Goal: Task Accomplishment & Management: Complete application form

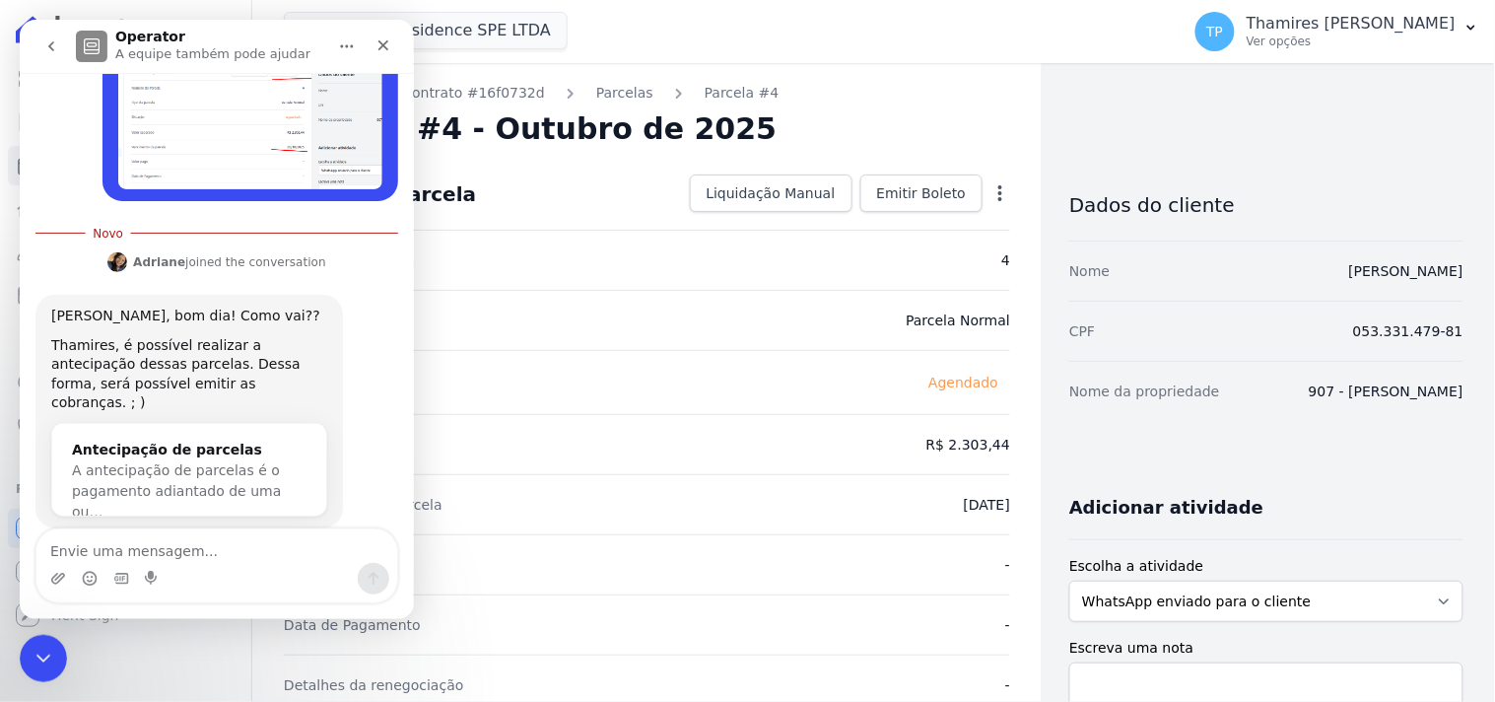
scroll to position [568, 0]
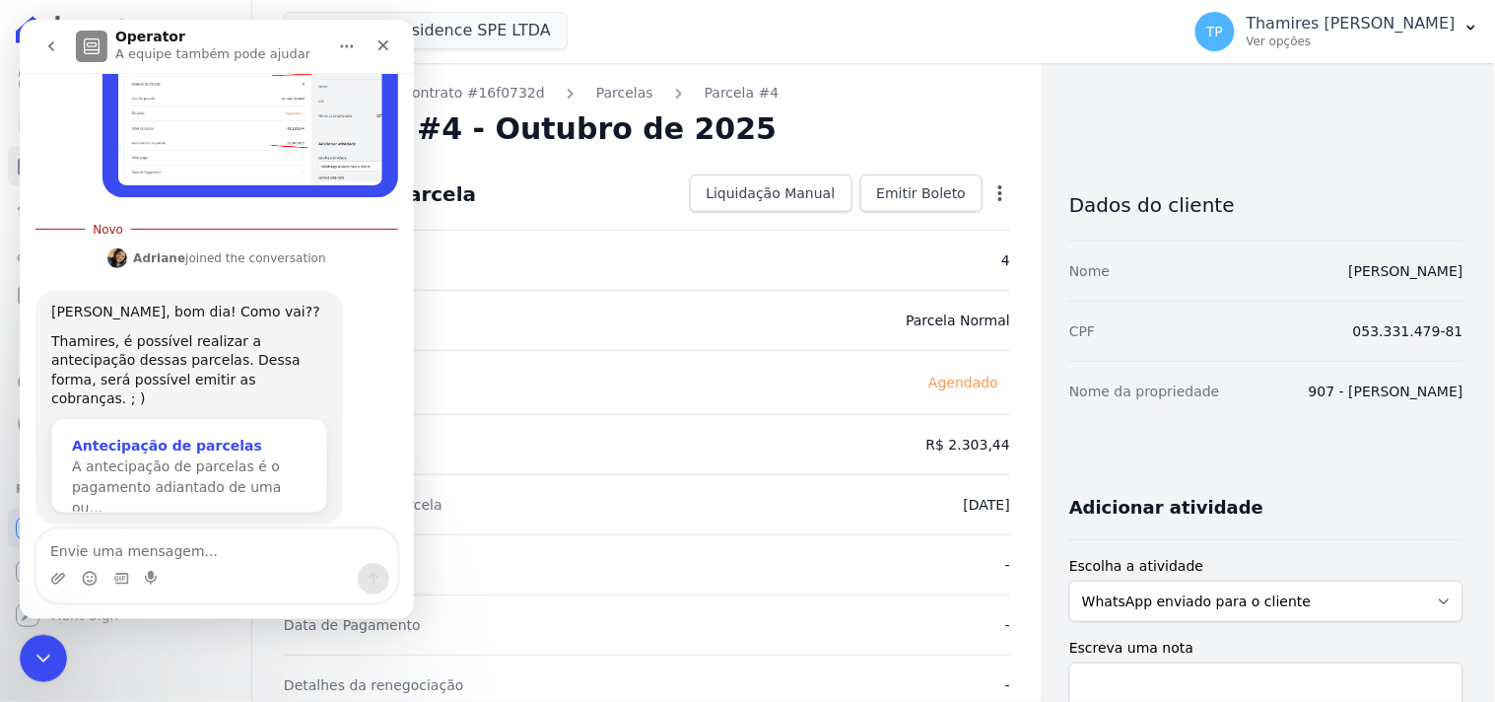
click at [184, 457] on span "A antecipação de parcelas é o pagamento adiantado de uma ou…" at bounding box center [175, 485] width 209 height 57
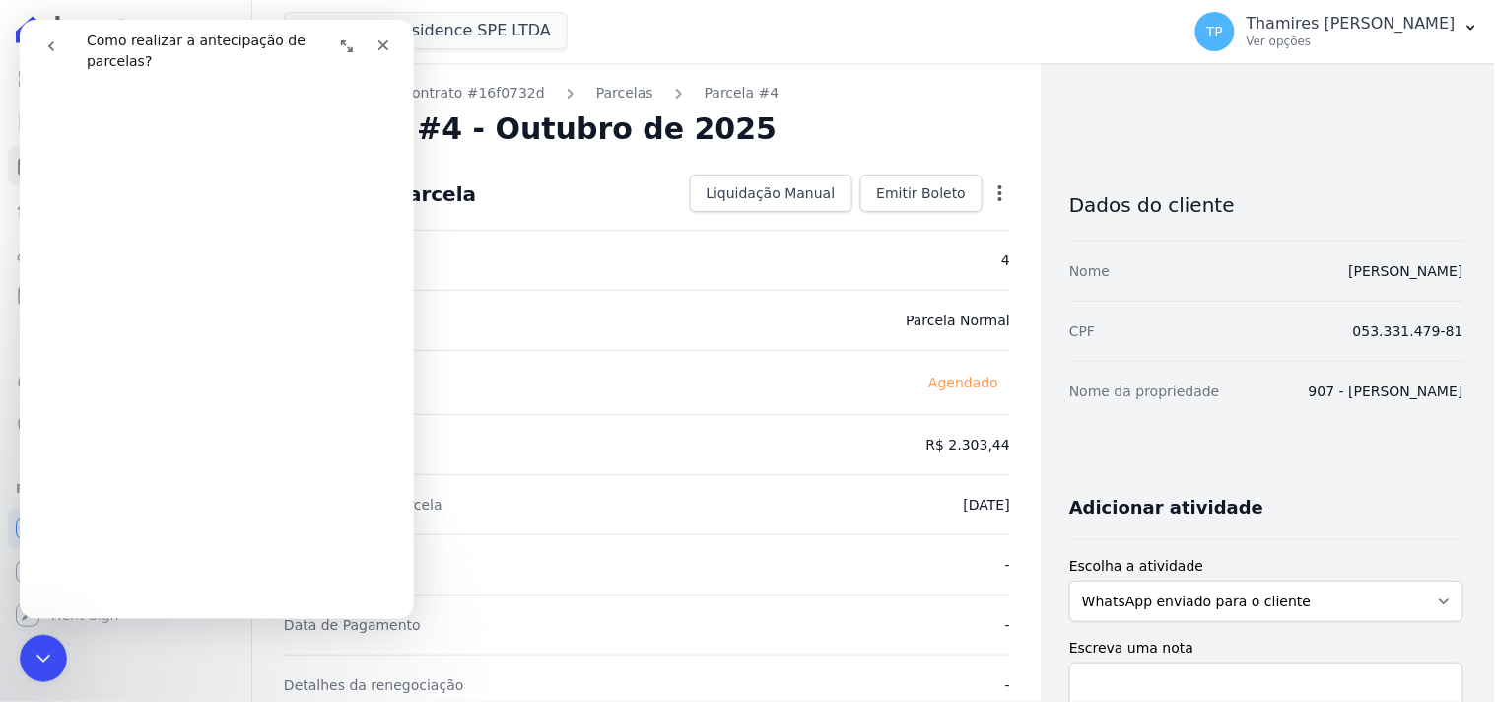
scroll to position [546, 0]
click at [31, 648] on icon "Encerramento do Messenger da Intercom" at bounding box center [41, 656] width 24 height 24
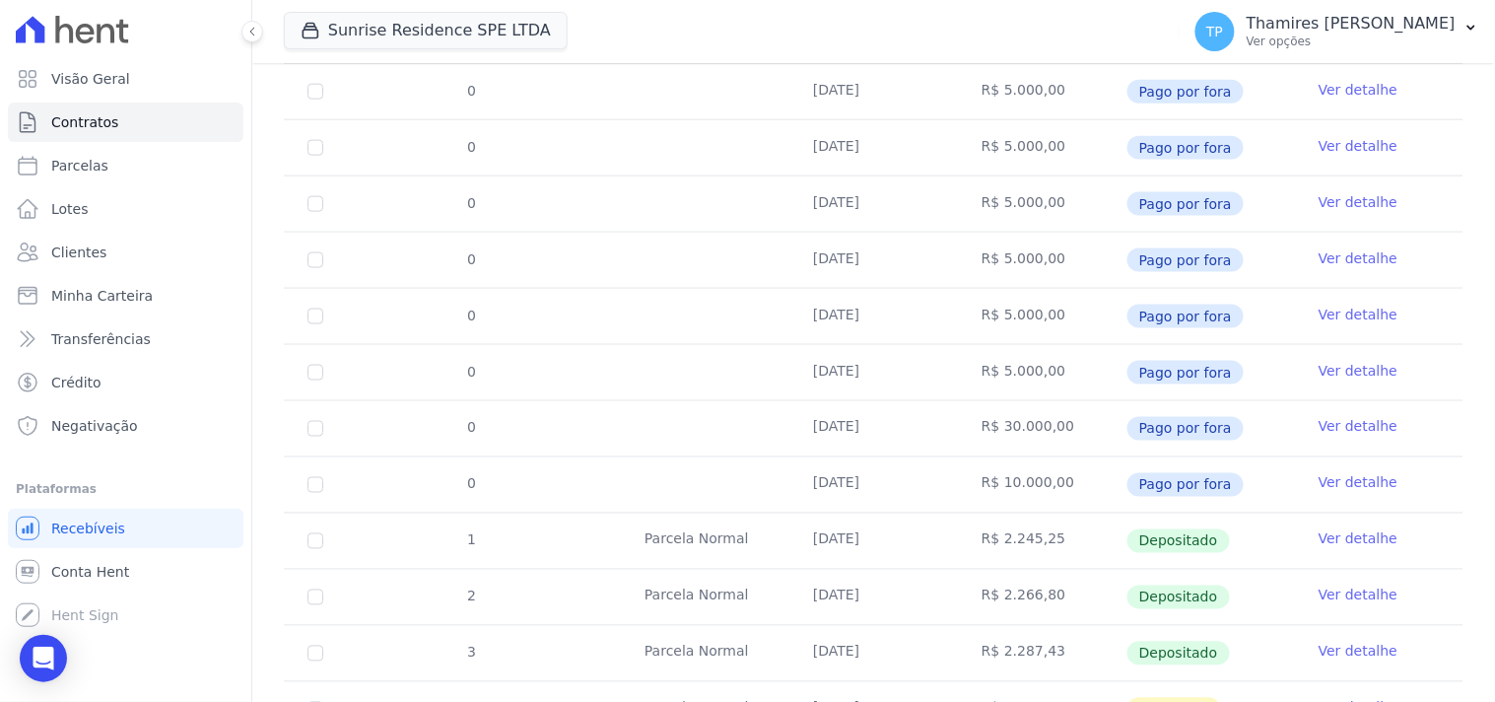
scroll to position [933, 0]
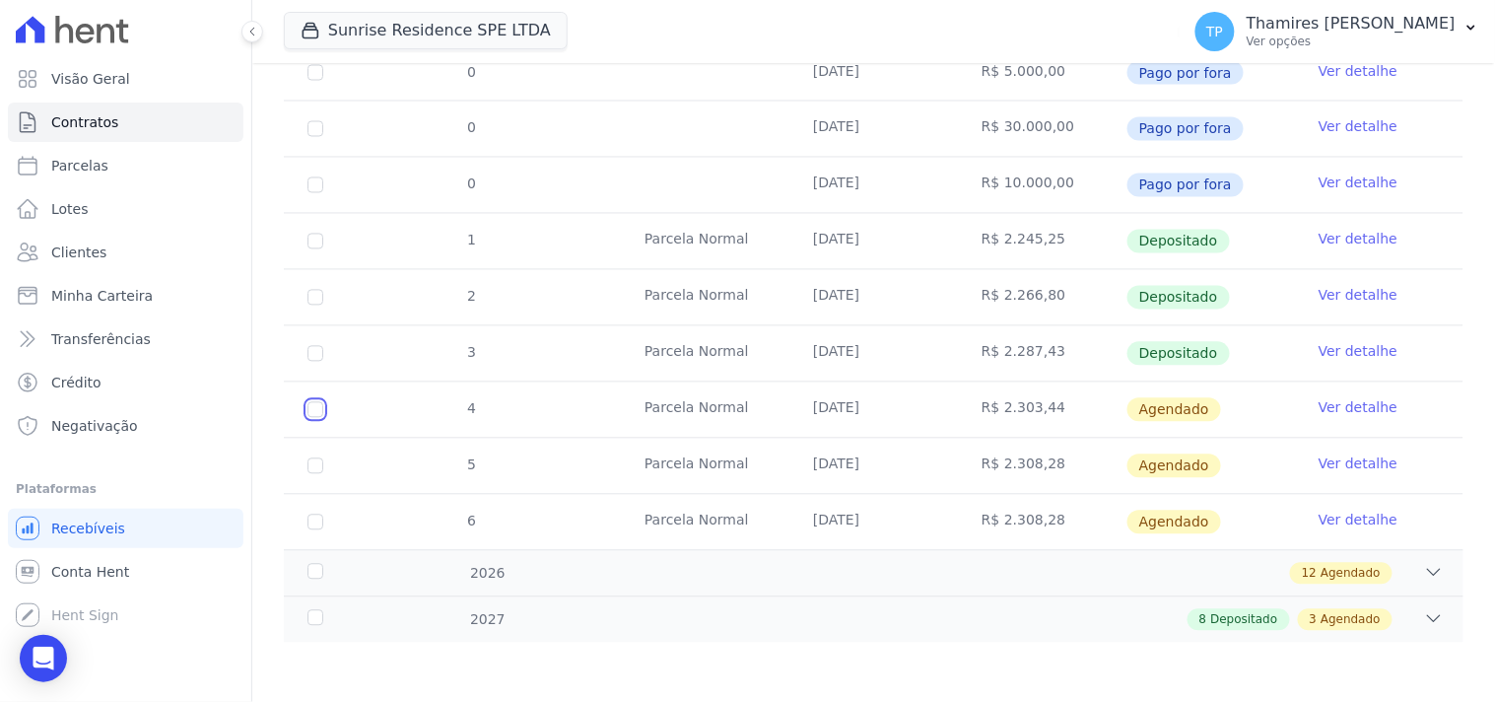
click at [317, 411] on input "checkbox" at bounding box center [316, 410] width 16 height 16
checkbox input "true"
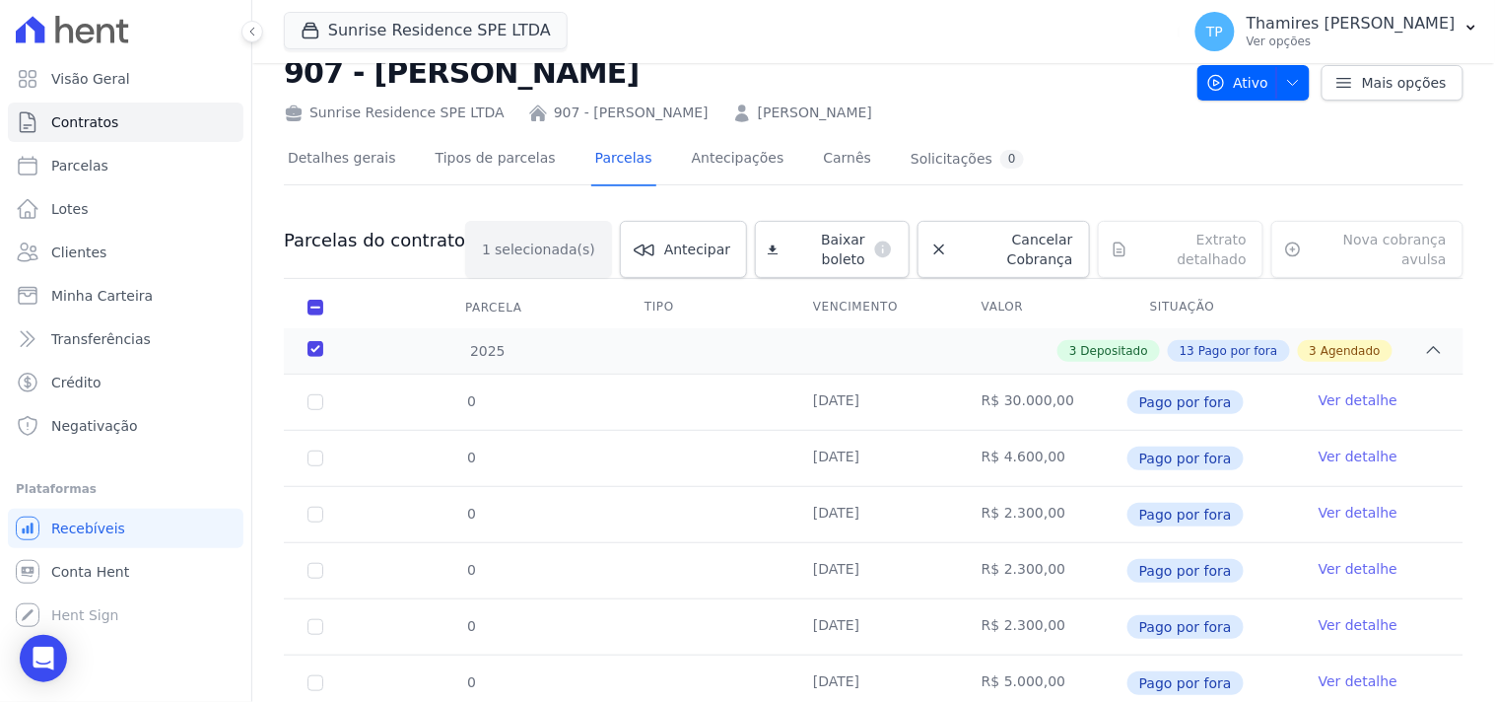
scroll to position [56, 0]
click at [691, 258] on link "Antecipar" at bounding box center [683, 250] width 127 height 57
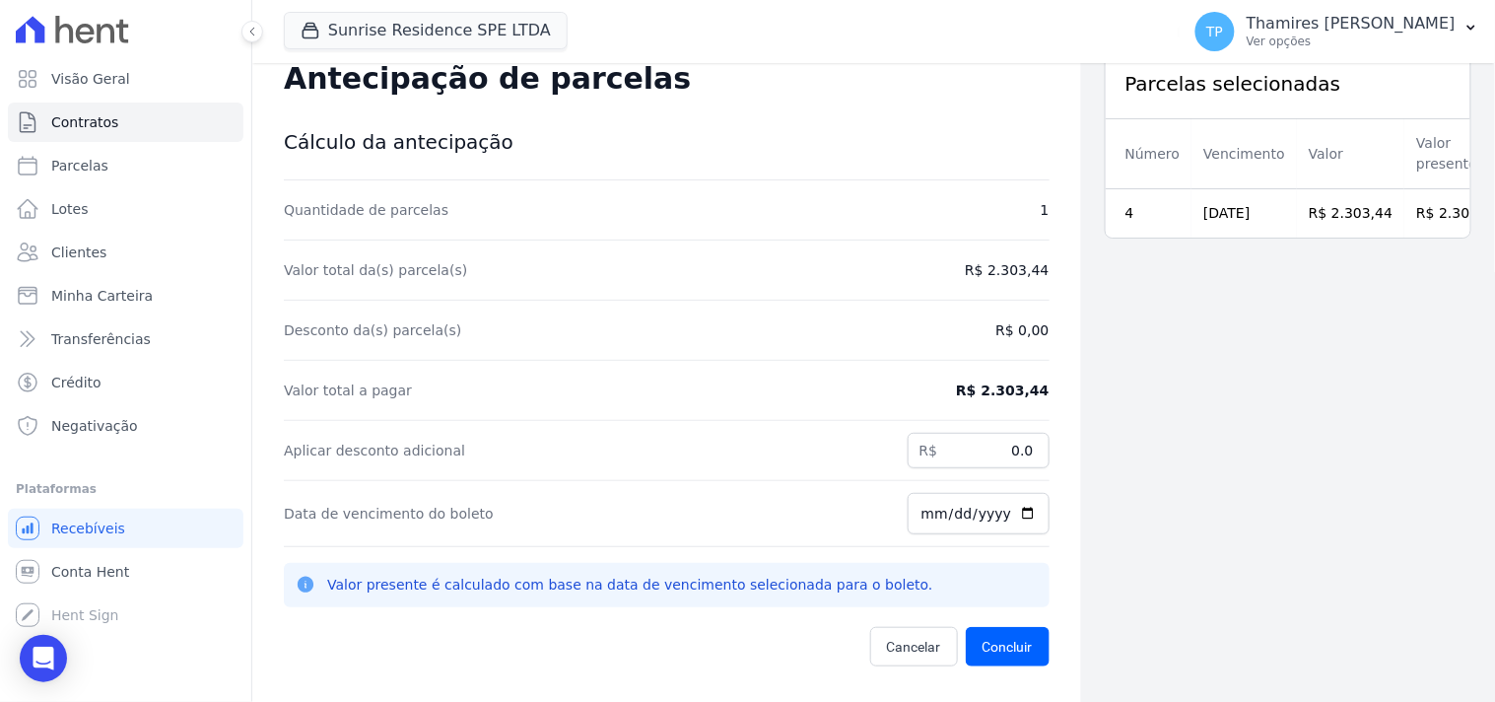
scroll to position [63, 0]
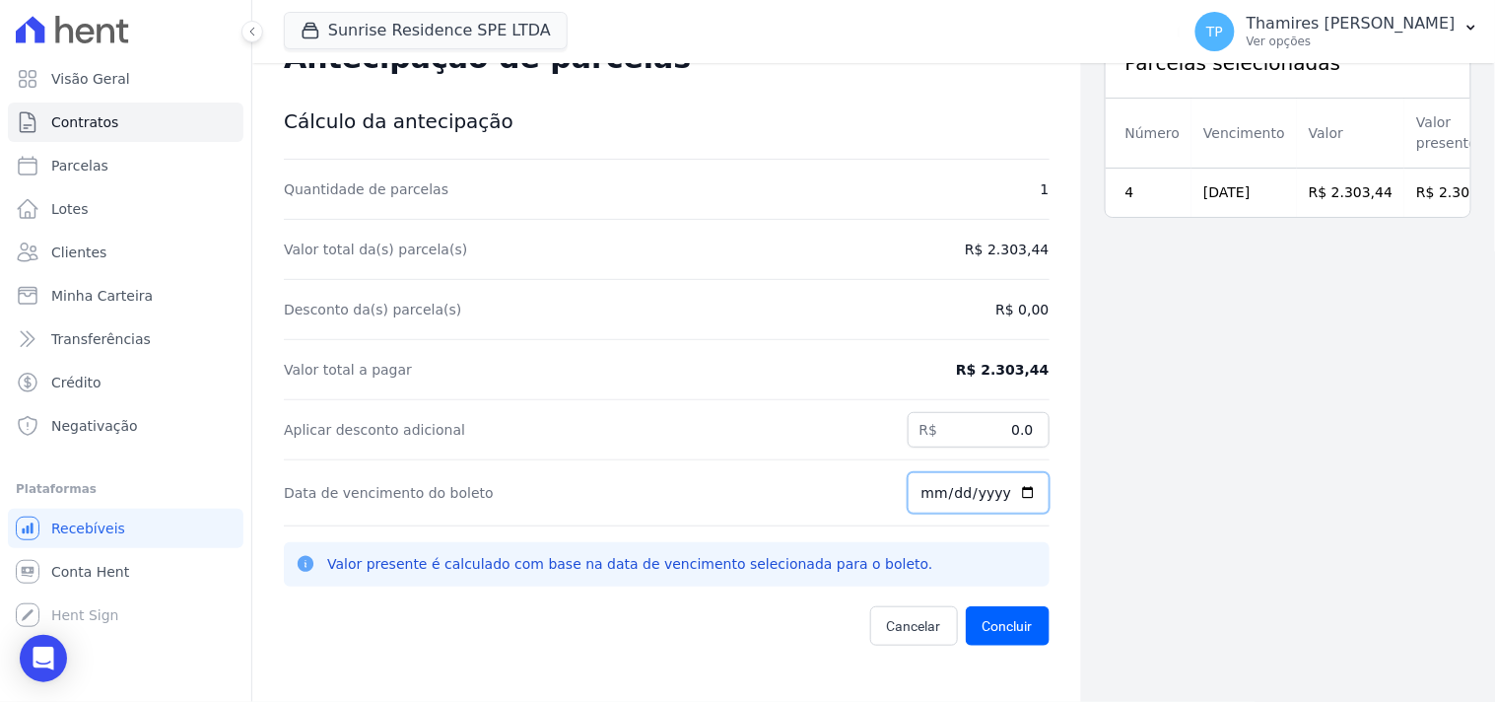
click at [923, 494] on input "[DATE]" at bounding box center [979, 492] width 142 height 41
type input "[DATE]"
click at [1107, 506] on div "Parcelas selecionadas Número Vencimento Valor Valor presente 4 [DATE] R$ 2.303,…" at bounding box center [1288, 351] width 414 height 702
click at [1003, 629] on button "Concluir" at bounding box center [1008, 625] width 84 height 39
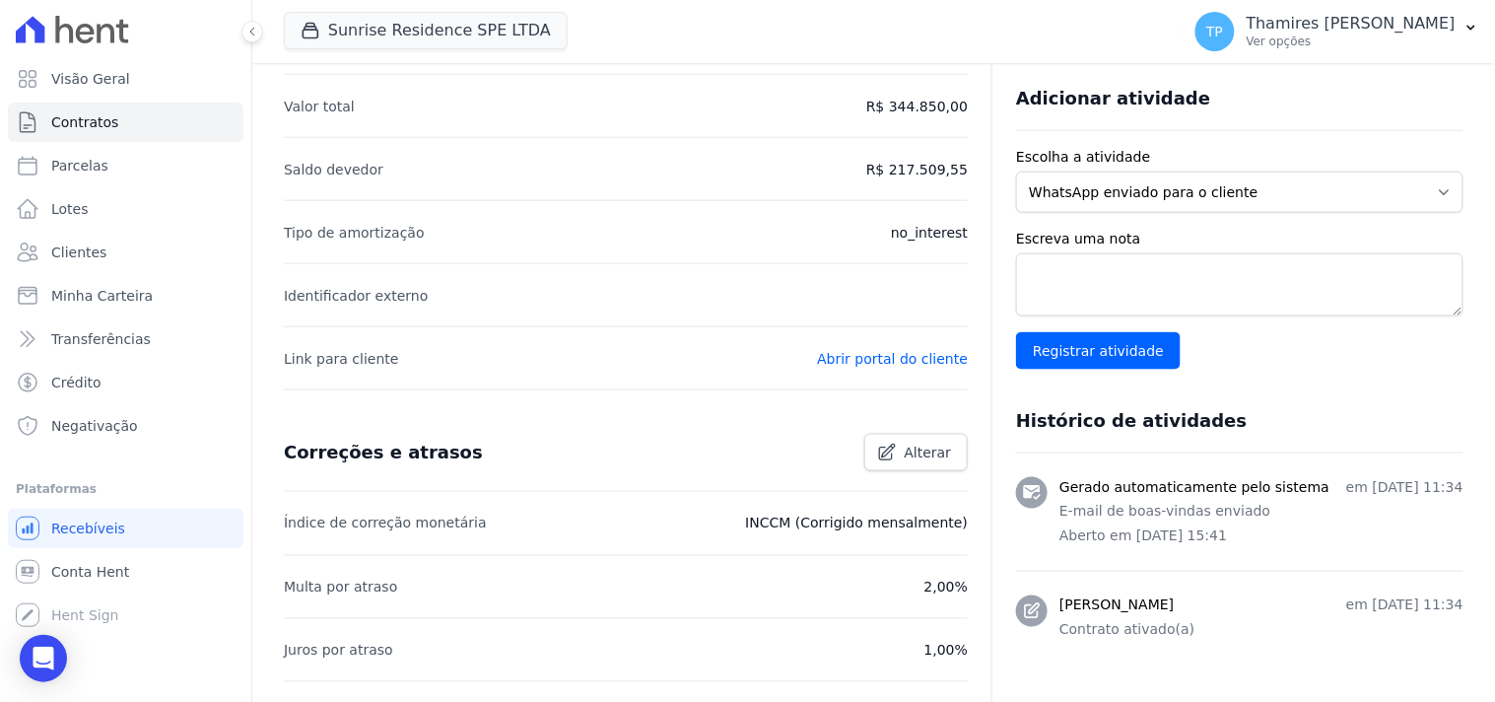
scroll to position [657, 0]
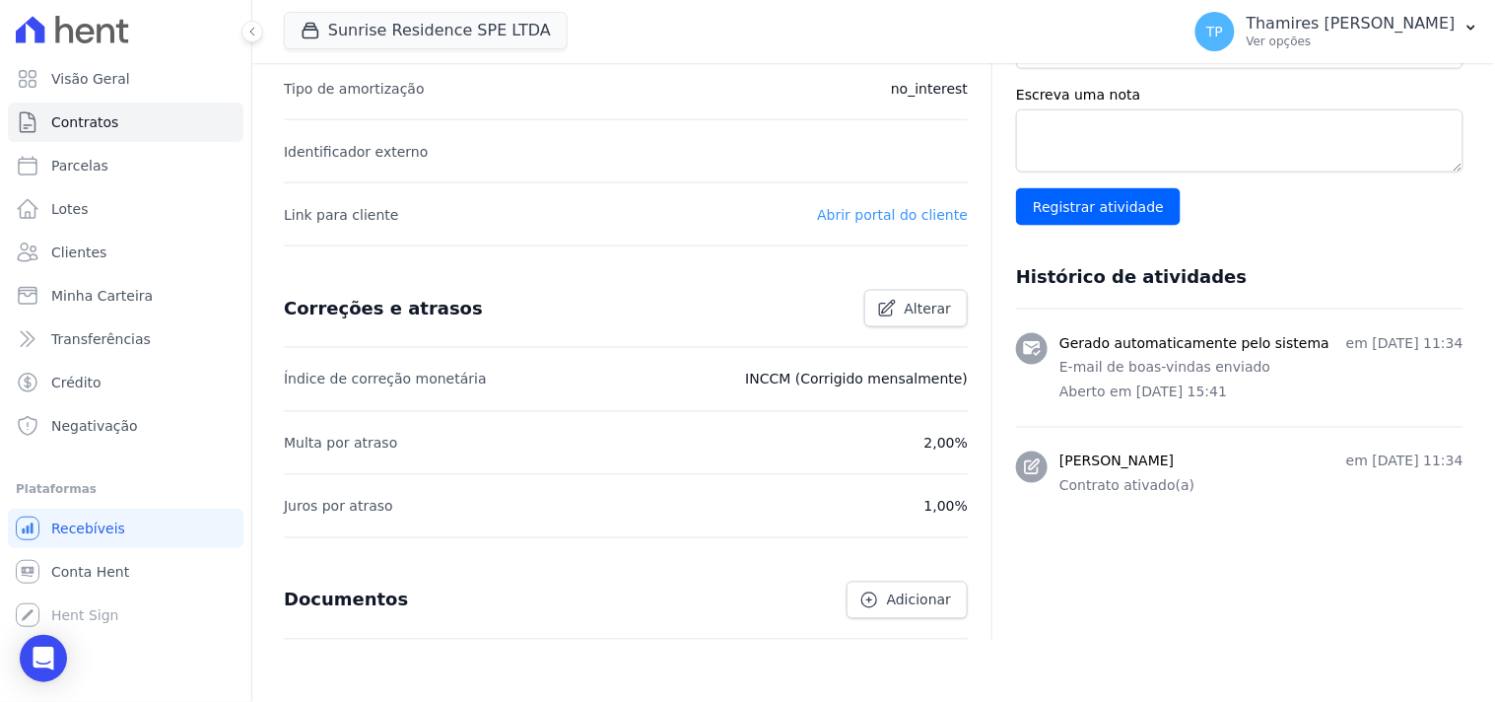
click at [910, 219] on link "Abrir portal do cliente" at bounding box center [892, 215] width 151 height 16
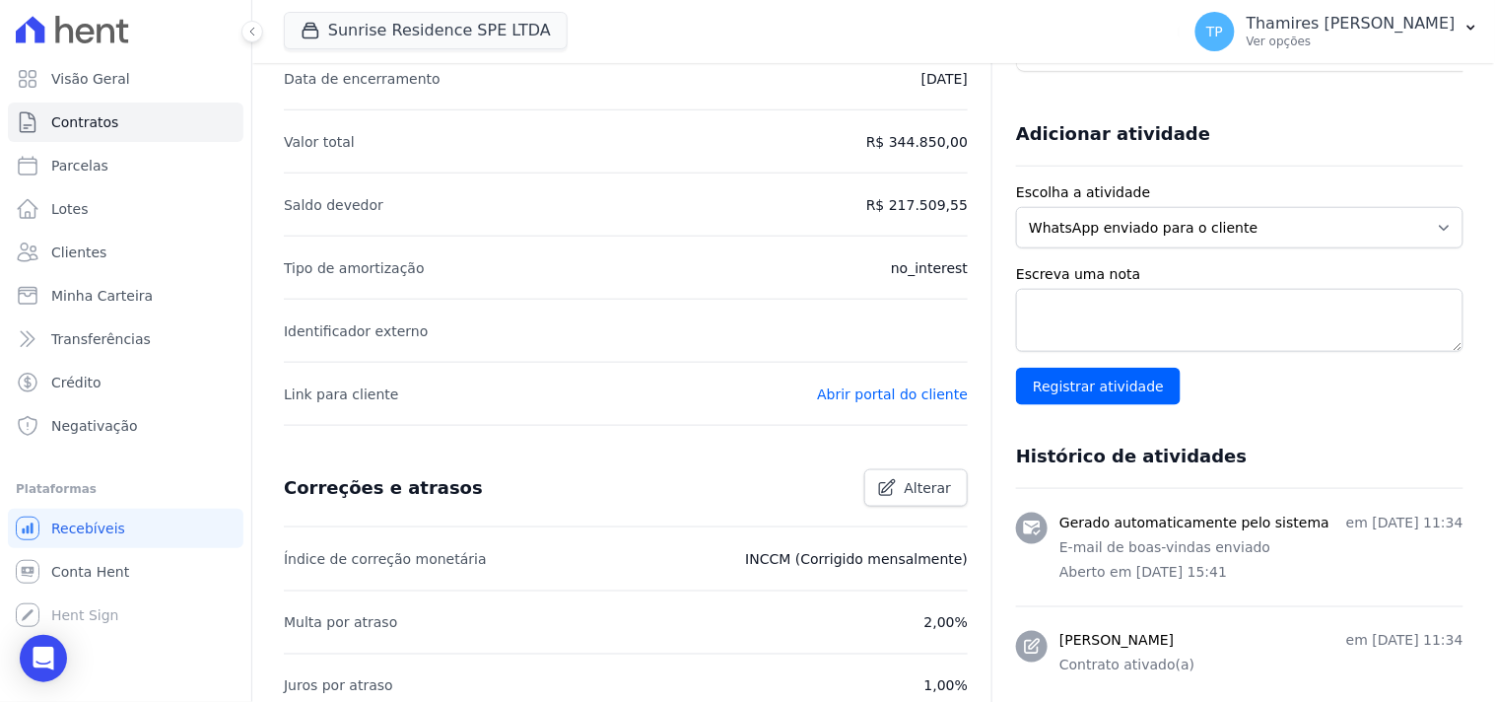
scroll to position [41, 0]
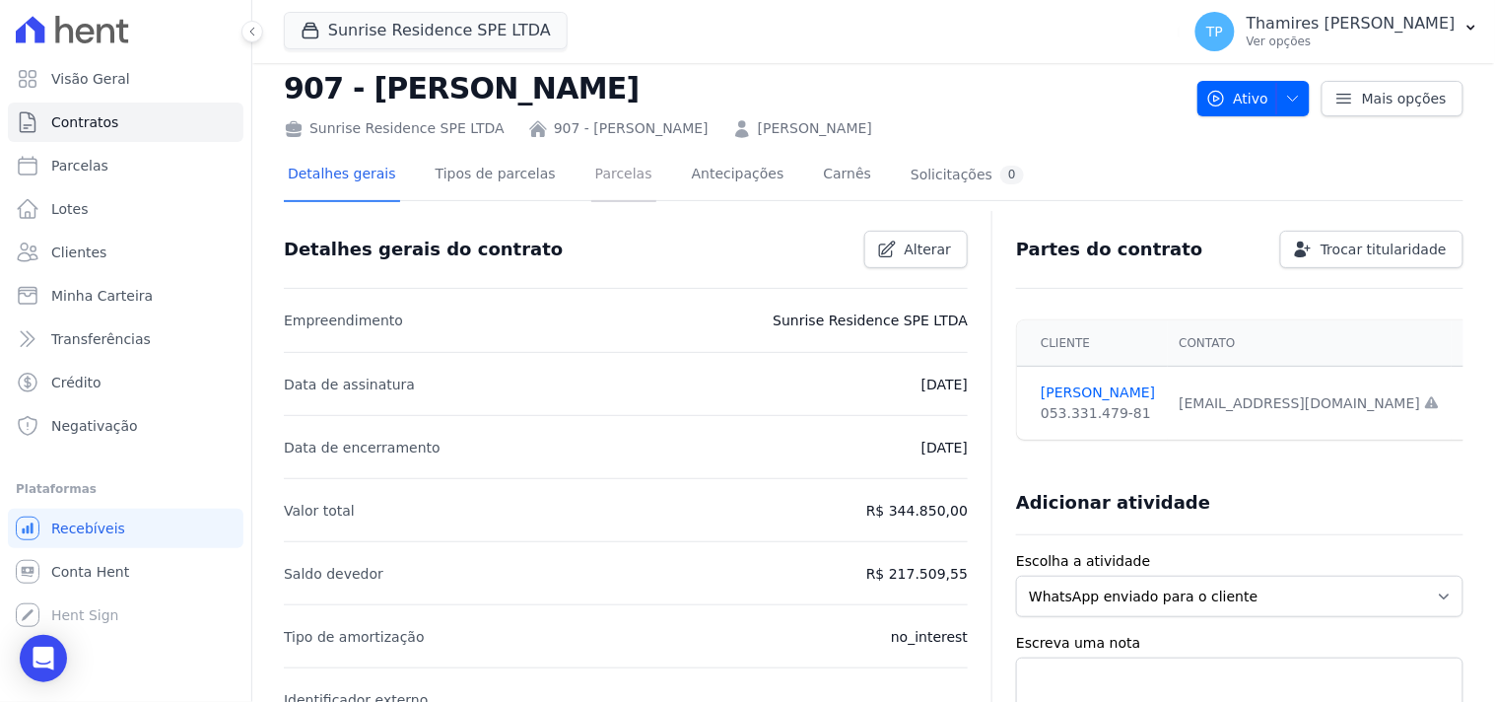
click at [596, 181] on link "Parcelas" at bounding box center [623, 176] width 65 height 52
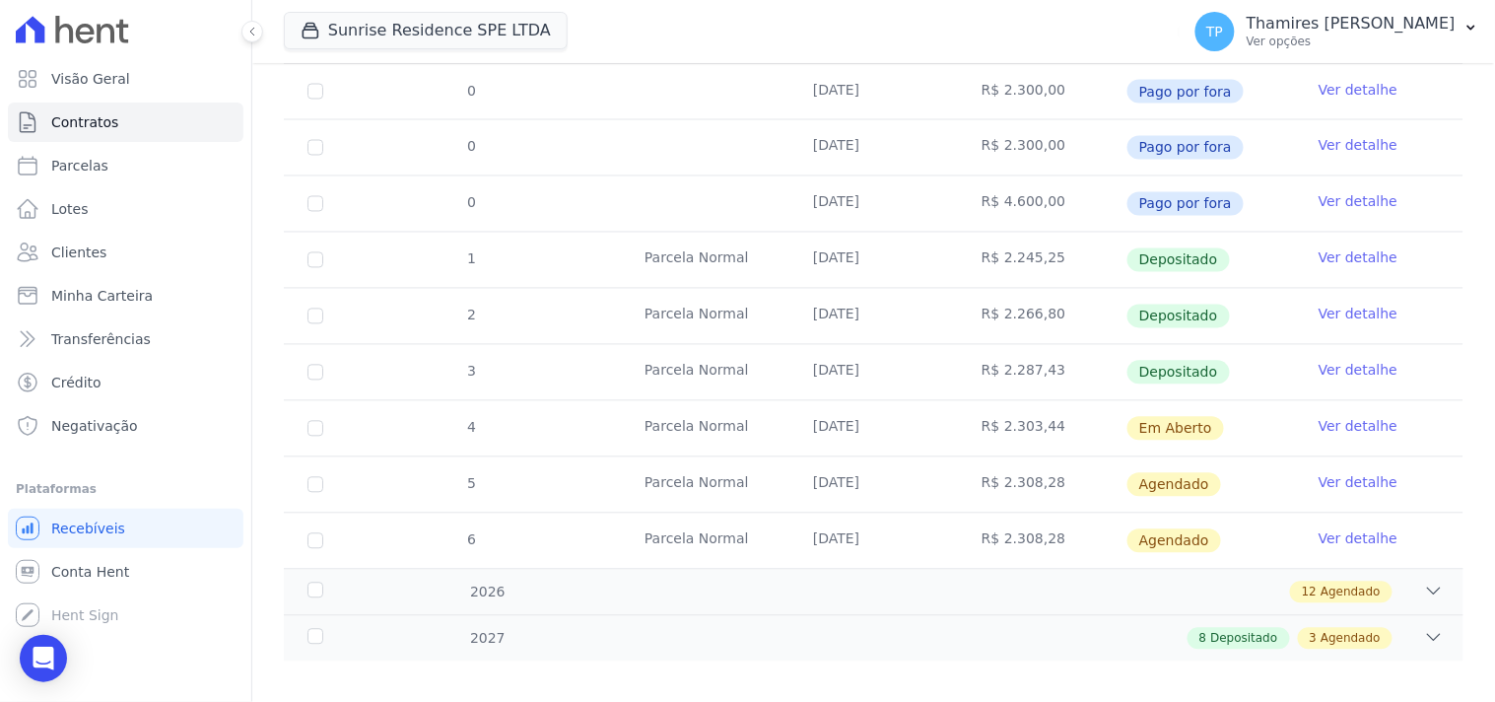
scroll to position [933, 0]
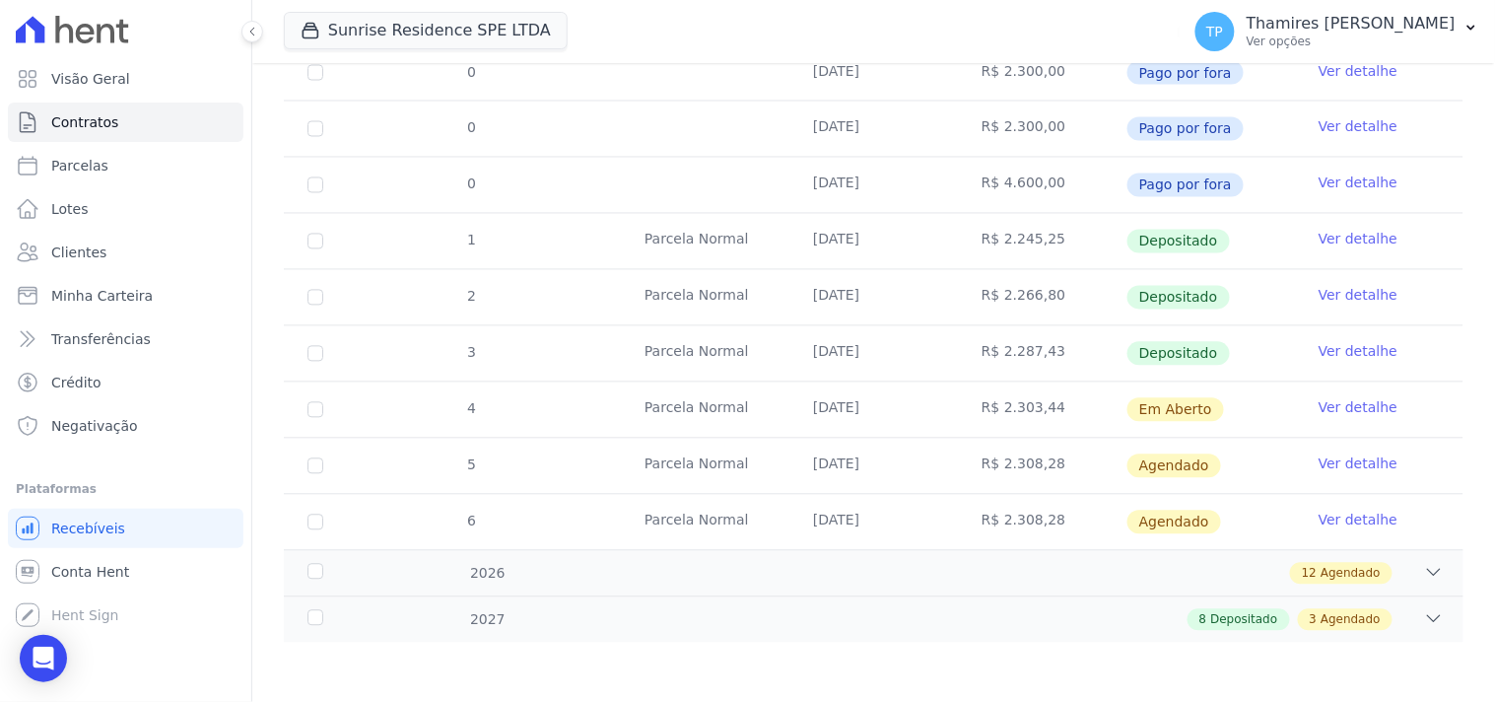
click at [1332, 460] on link "Ver detalhe" at bounding box center [1358, 464] width 79 height 20
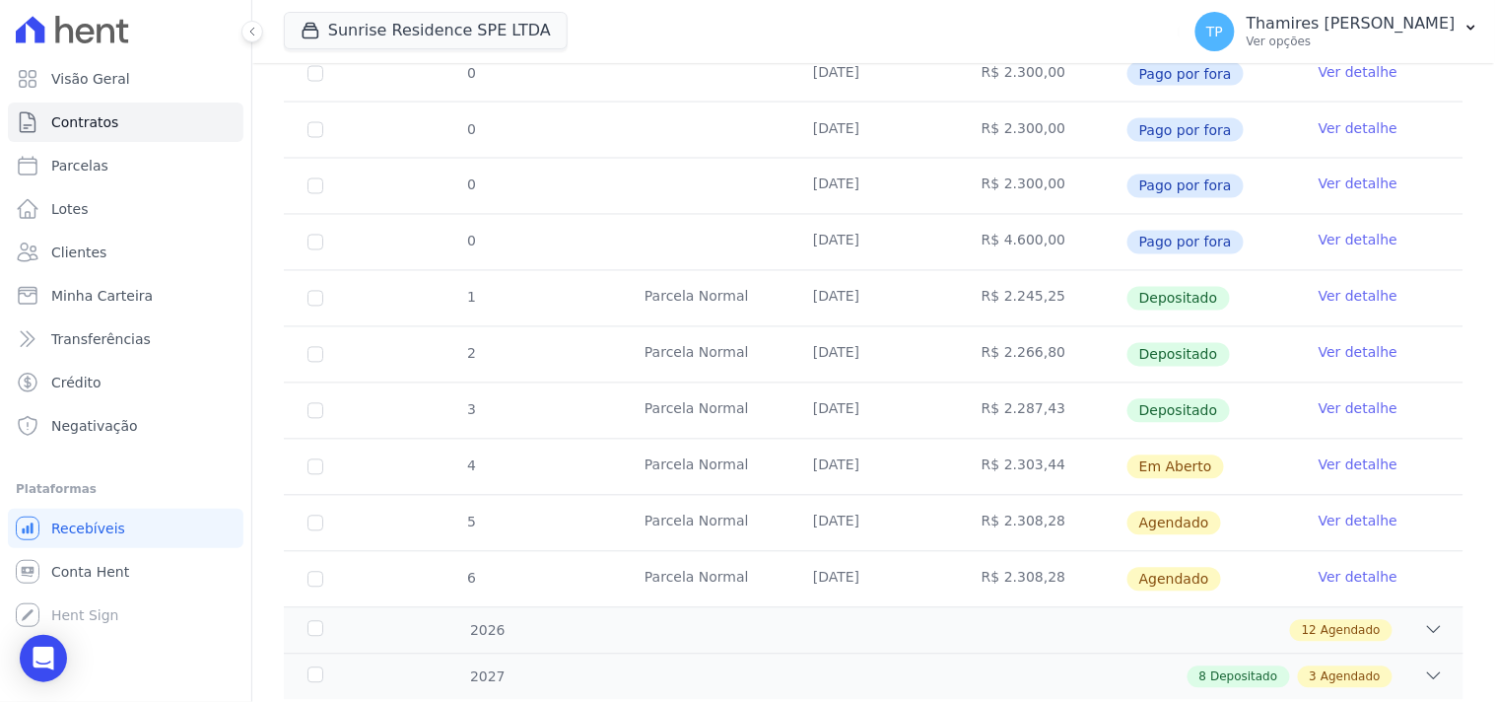
scroll to position [933, 0]
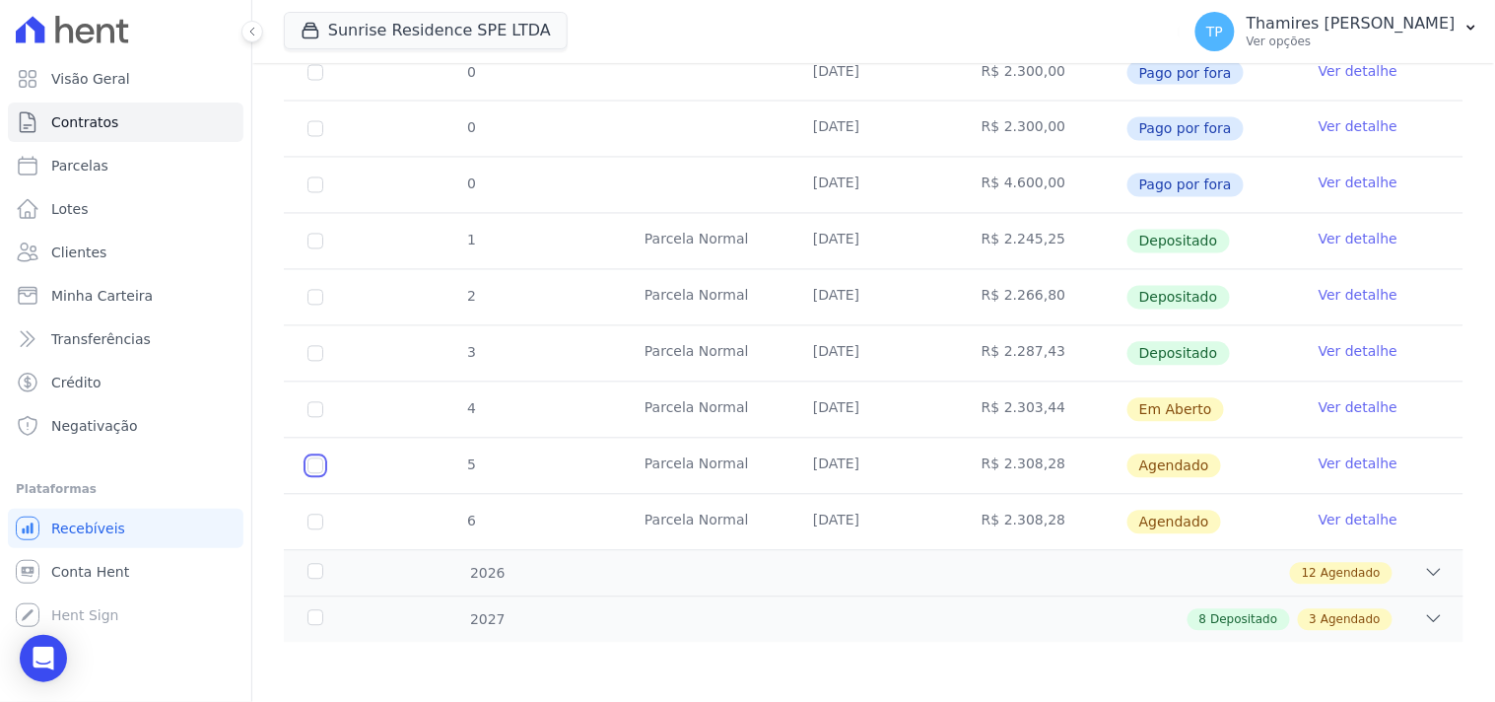
click at [316, 468] on input "checkbox" at bounding box center [316, 466] width 16 height 16
checkbox input "true"
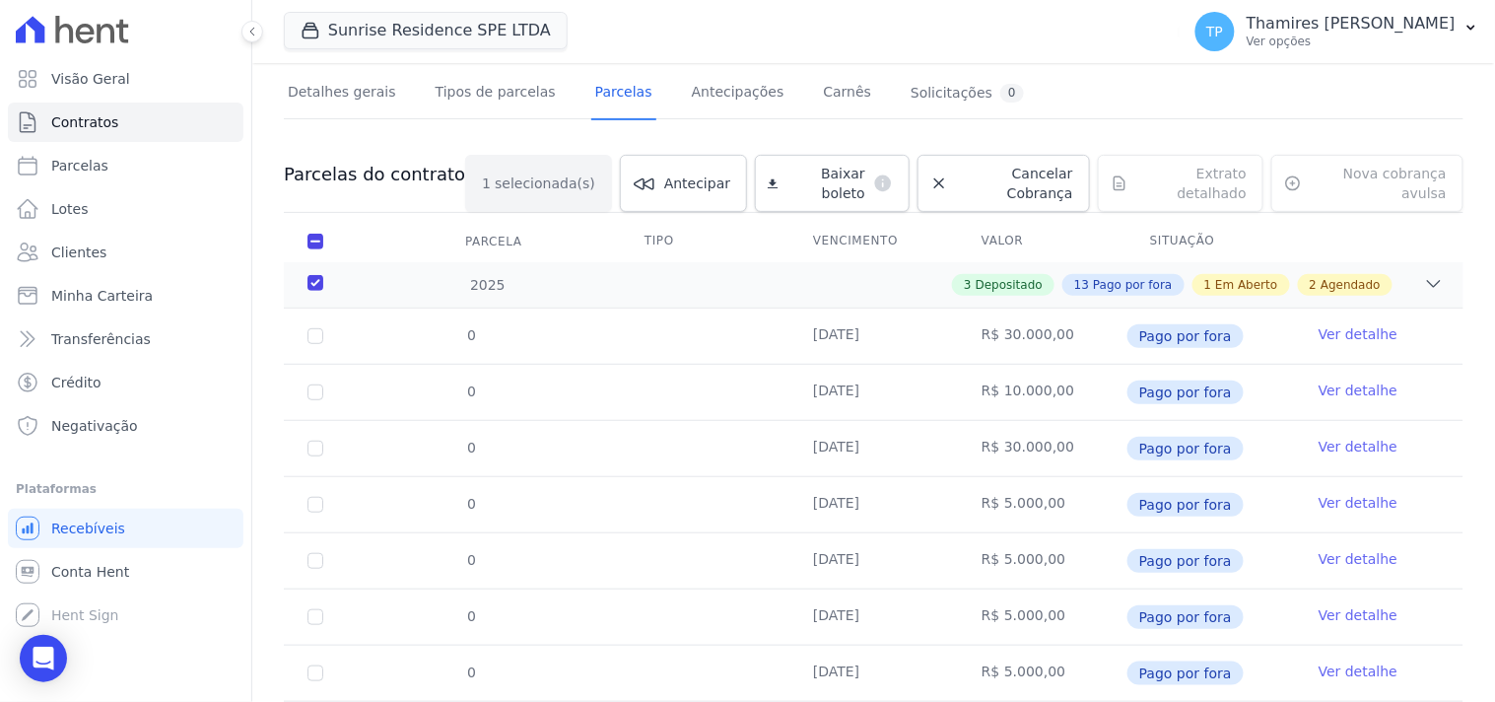
scroll to position [0, 0]
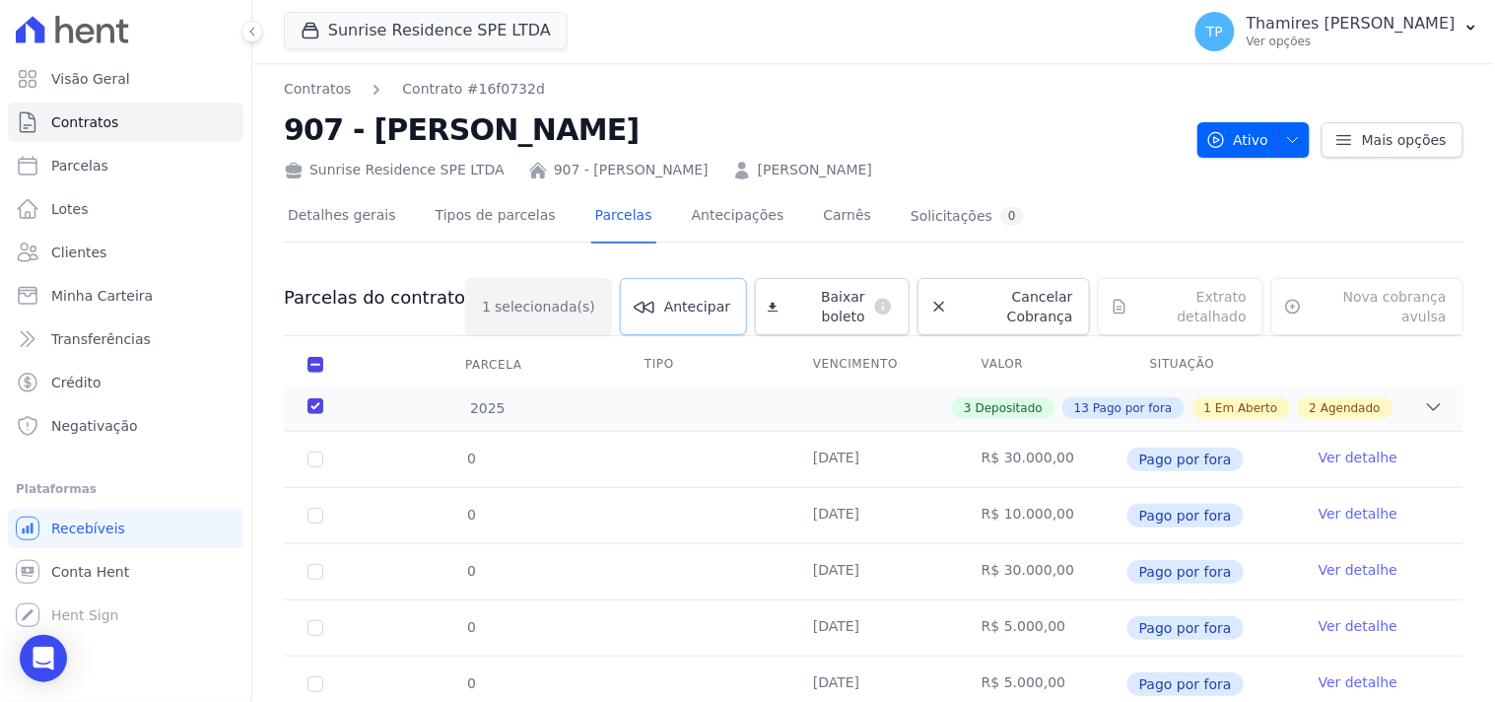
click at [649, 278] on link "Antecipar" at bounding box center [683, 306] width 127 height 57
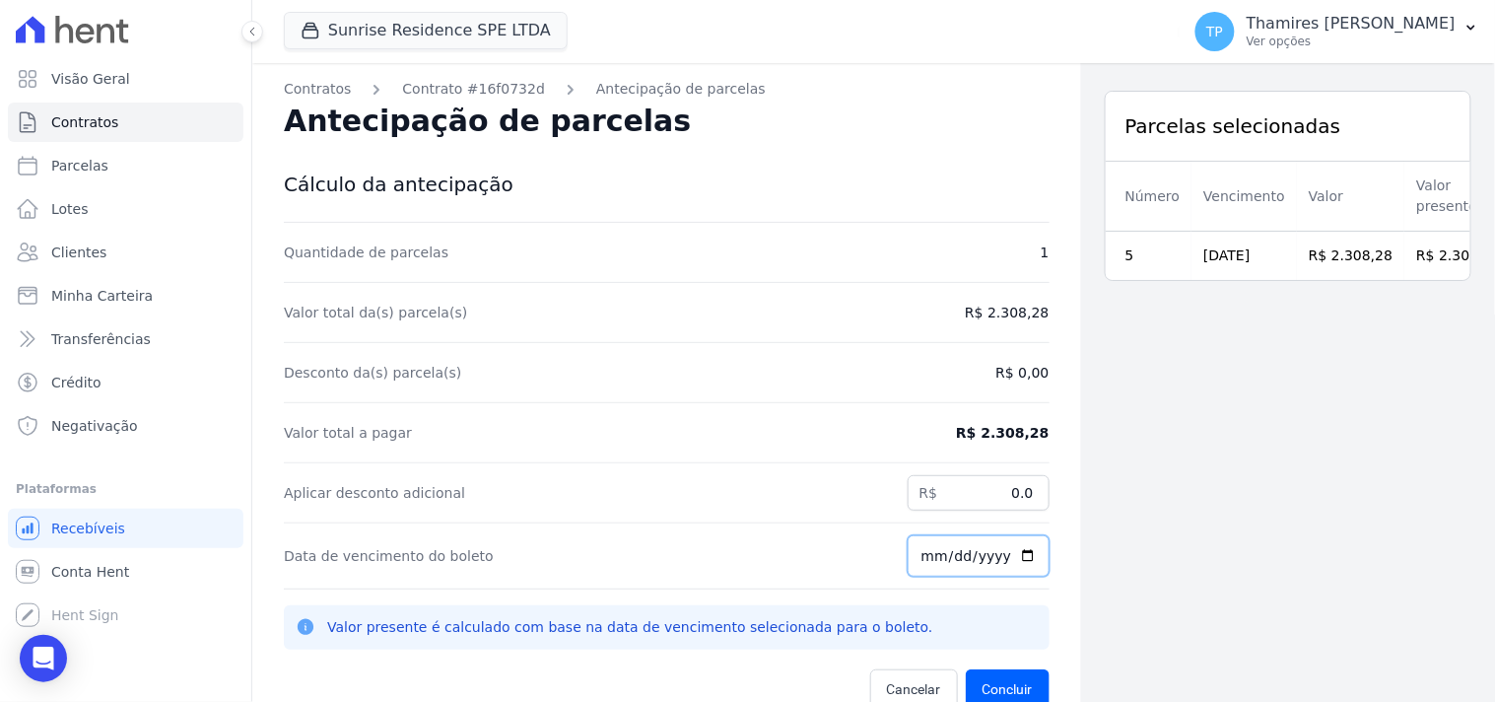
click at [920, 560] on input "[DATE]" at bounding box center [979, 555] width 142 height 41
type input "[DATE]"
click at [1179, 563] on div "Parcelas selecionadas Número Vencimento Valor Valor presente 5 [DATE] R$ 2.308,…" at bounding box center [1288, 414] width 414 height 702
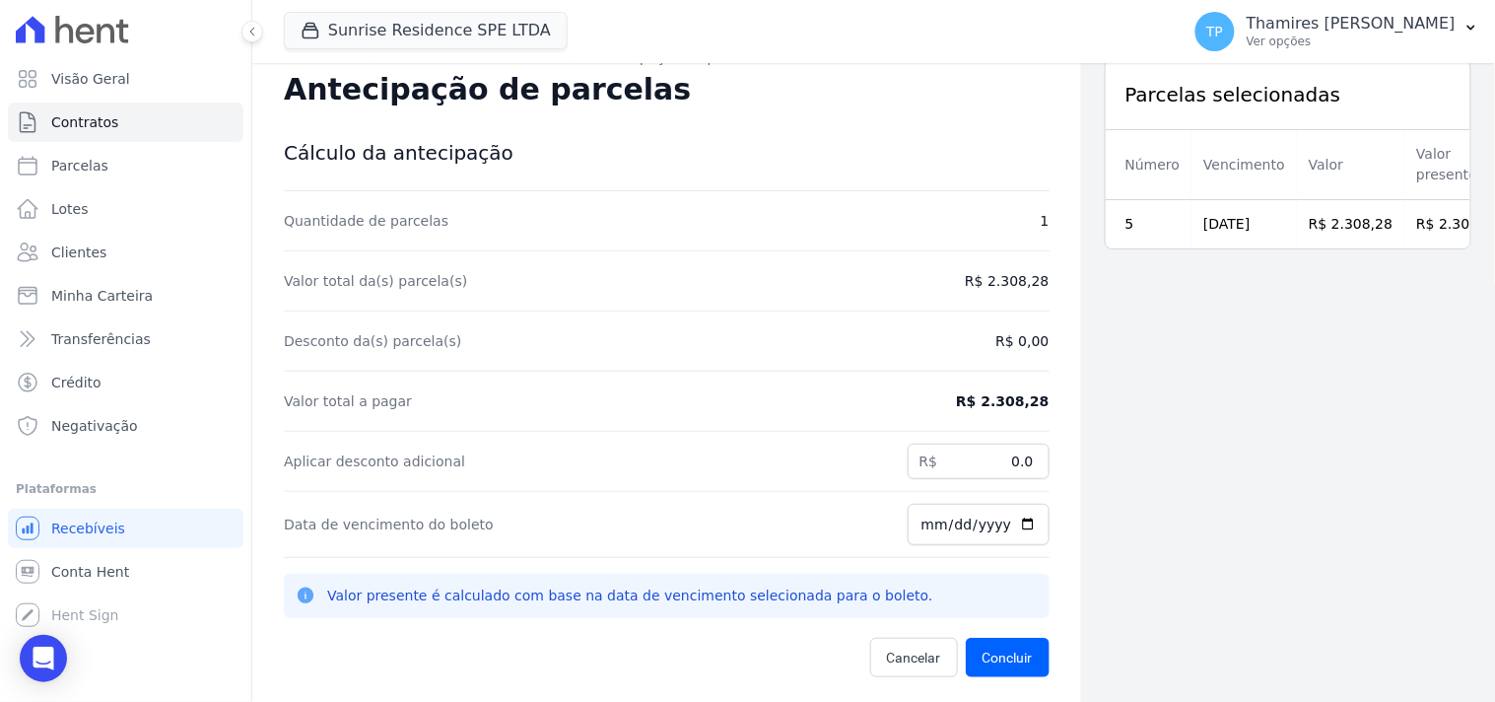
scroll to position [63, 0]
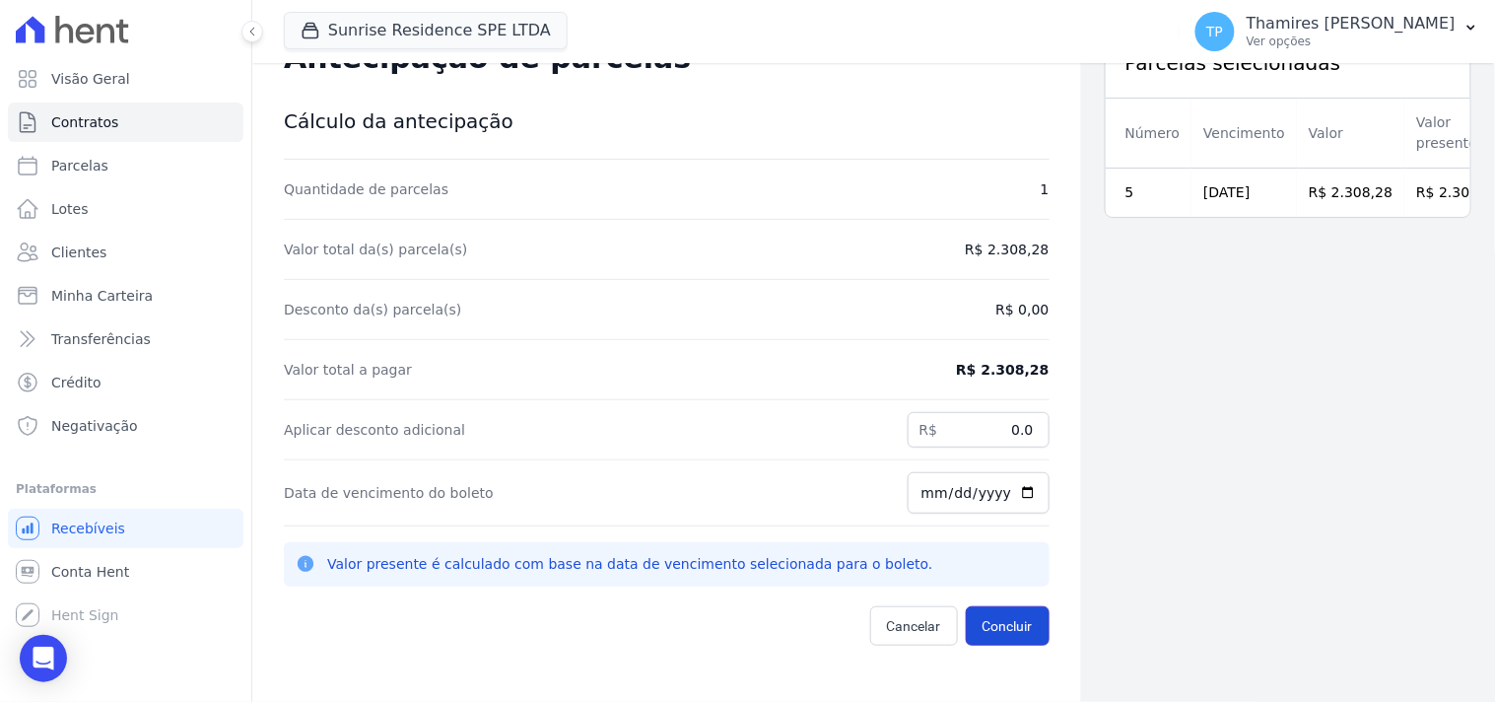
click at [1006, 623] on button "Concluir" at bounding box center [1008, 625] width 84 height 39
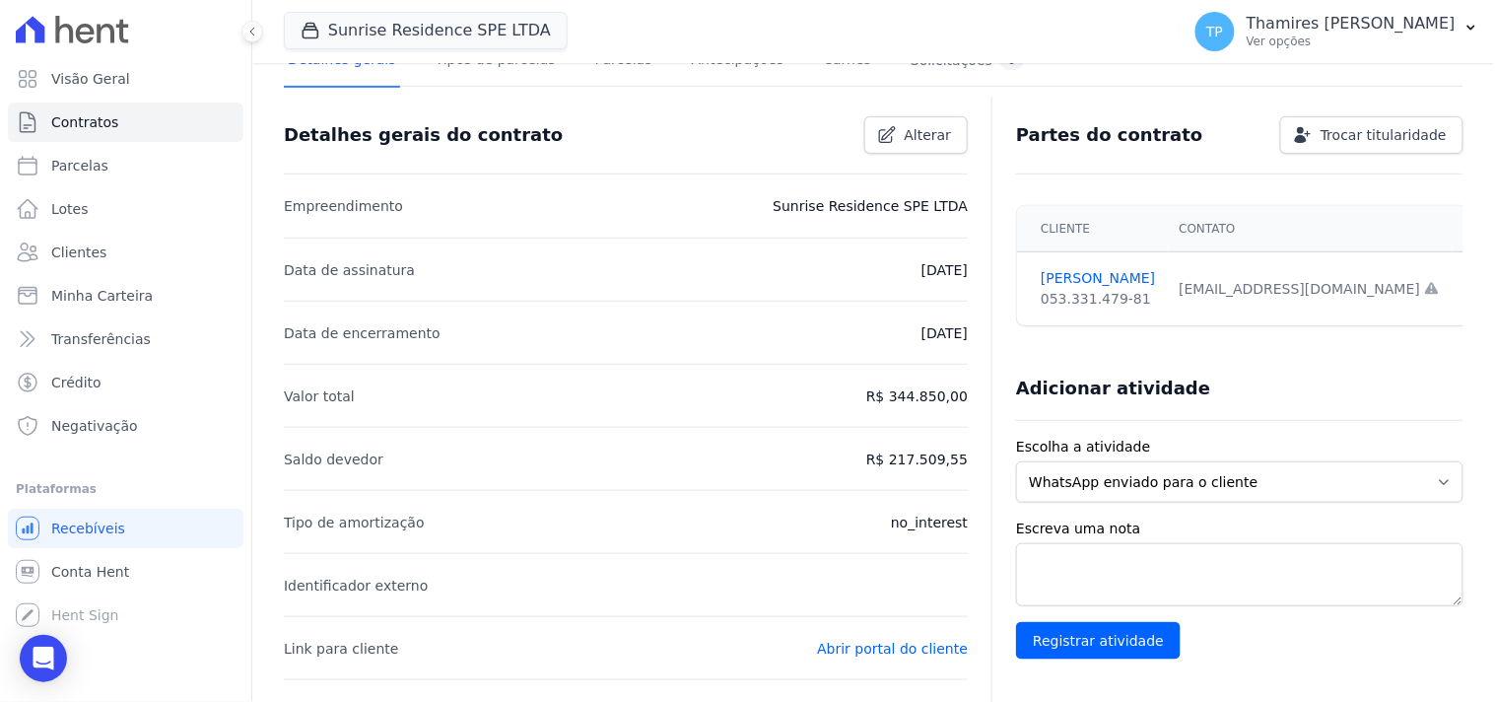
scroll to position [657, 0]
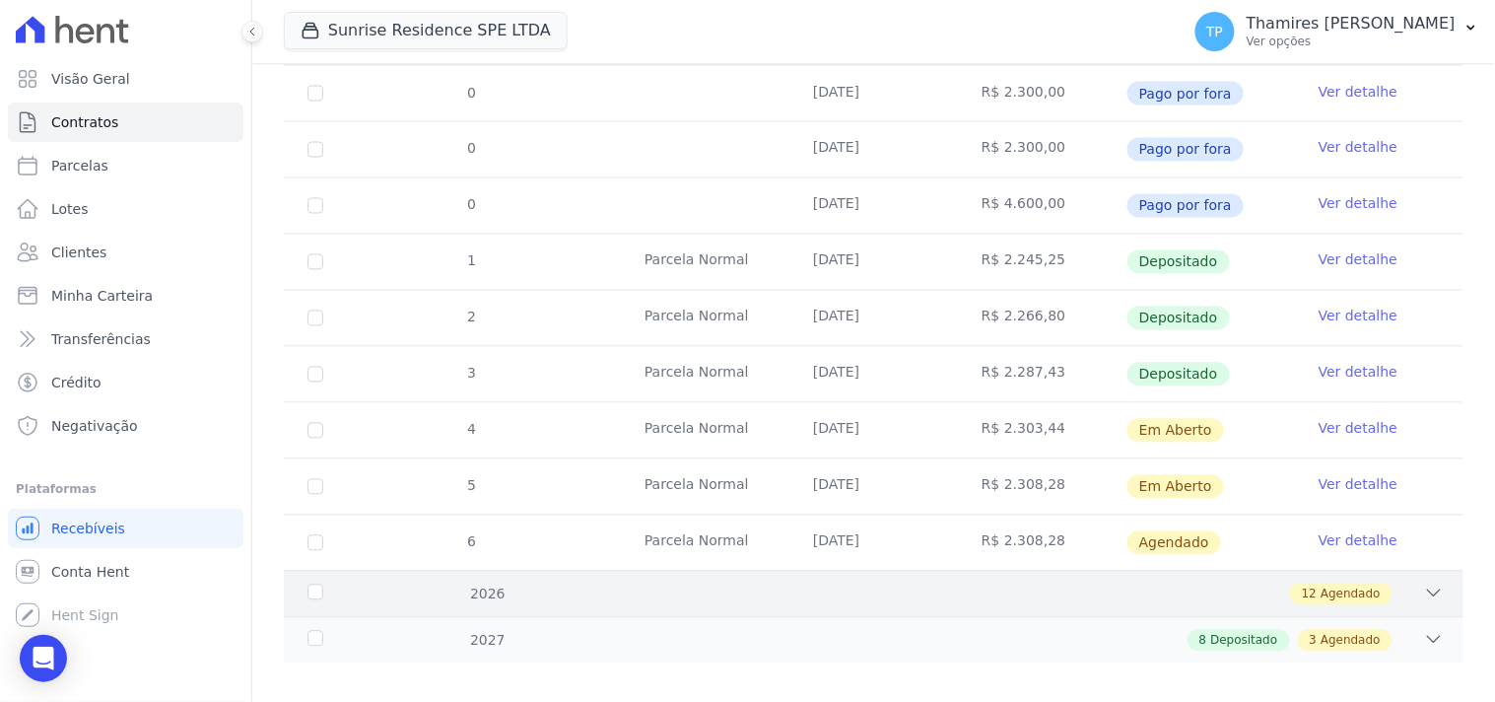
scroll to position [933, 0]
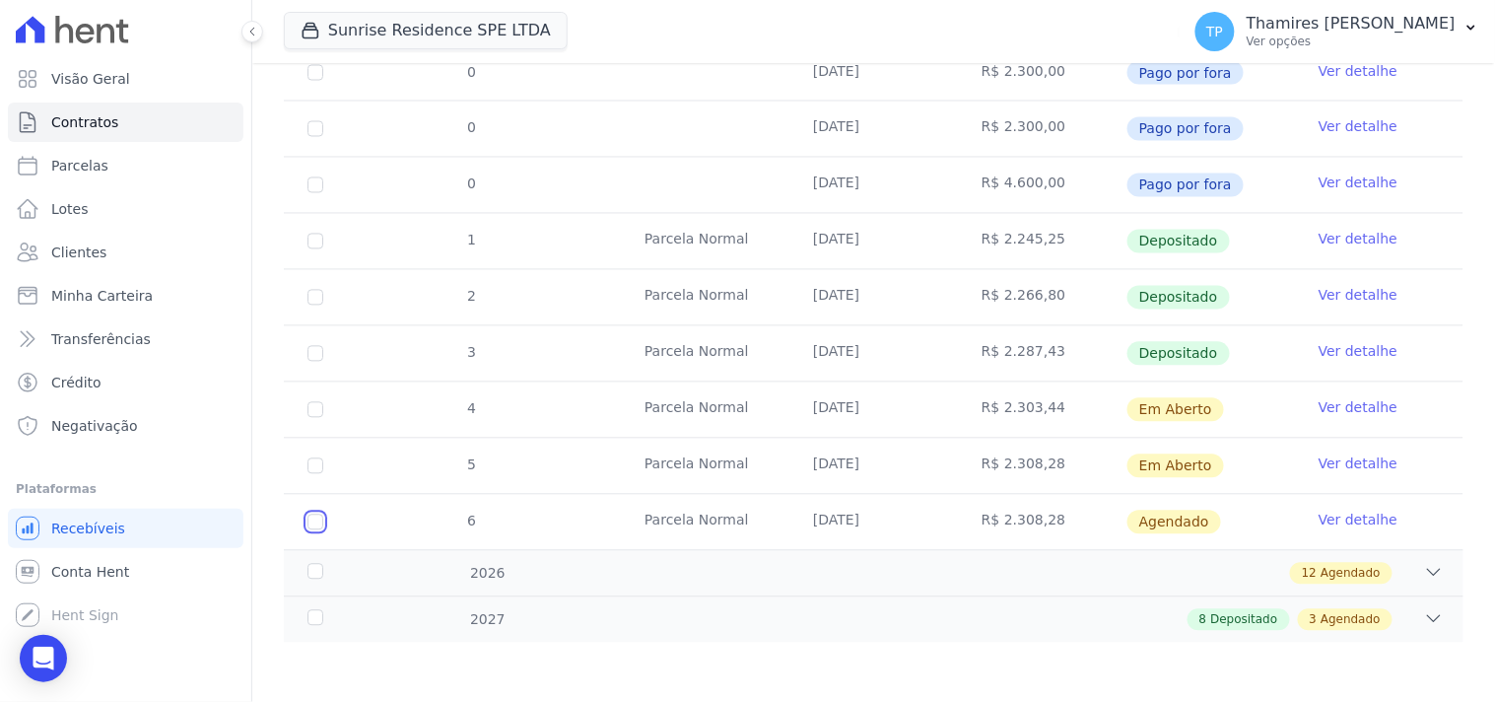
click at [316, 518] on input "checkbox" at bounding box center [316, 523] width 16 height 16
checkbox input "true"
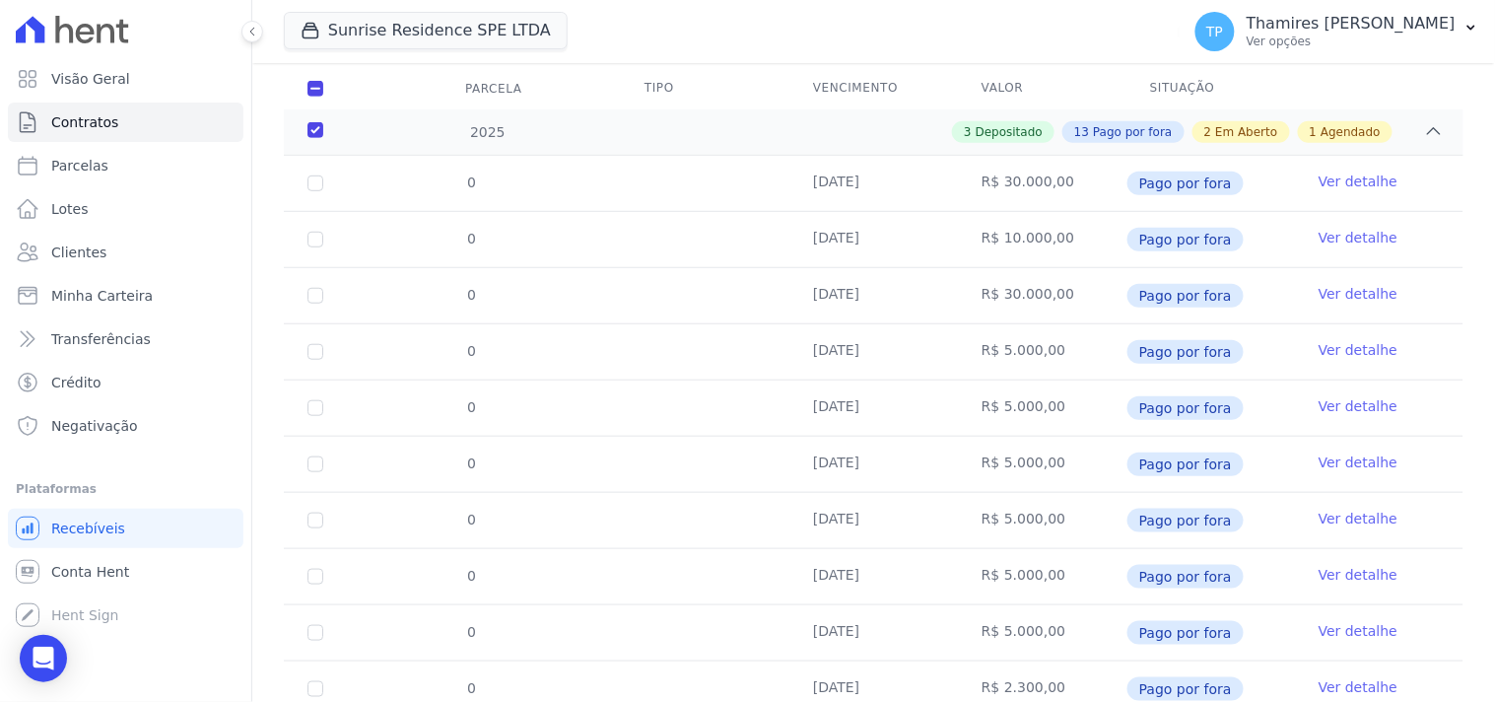
scroll to position [0, 0]
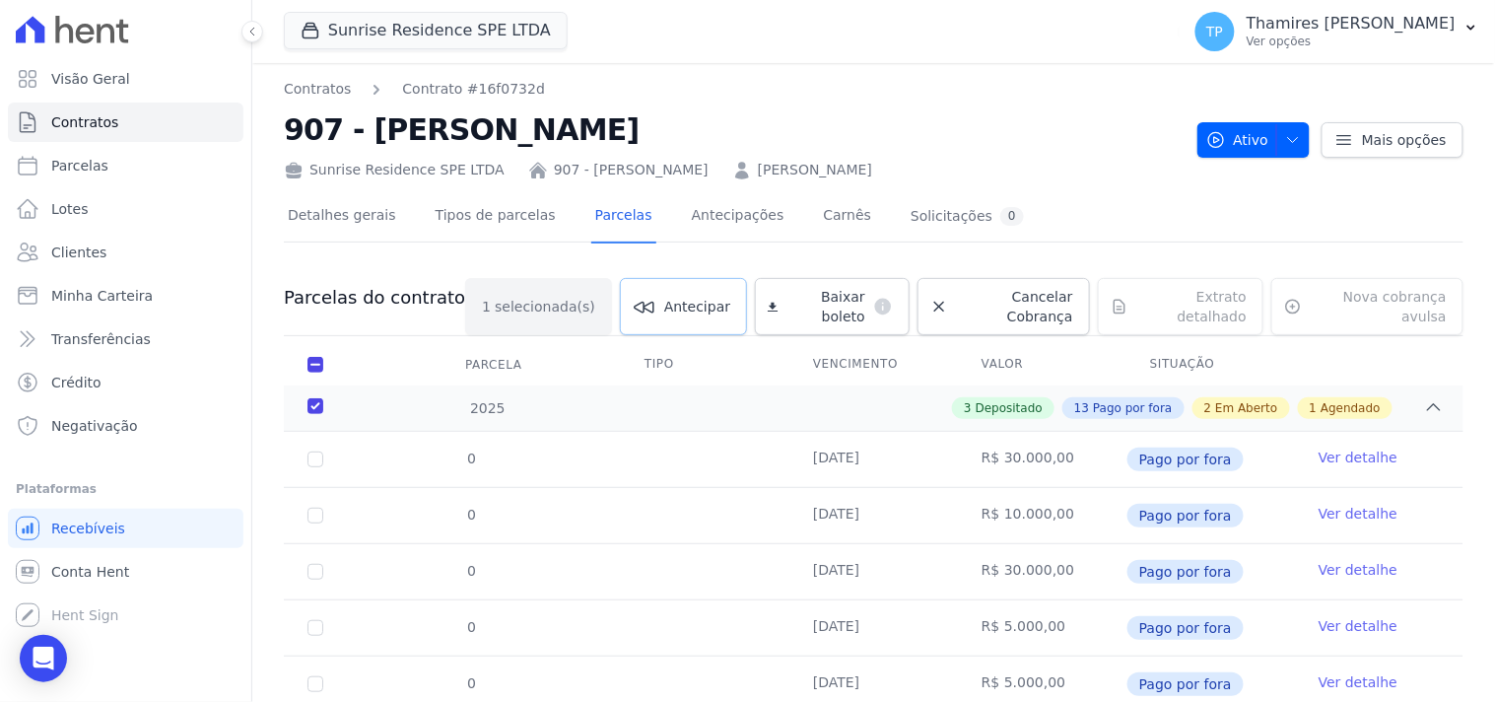
click at [687, 297] on span "Antecipar" at bounding box center [697, 307] width 66 height 20
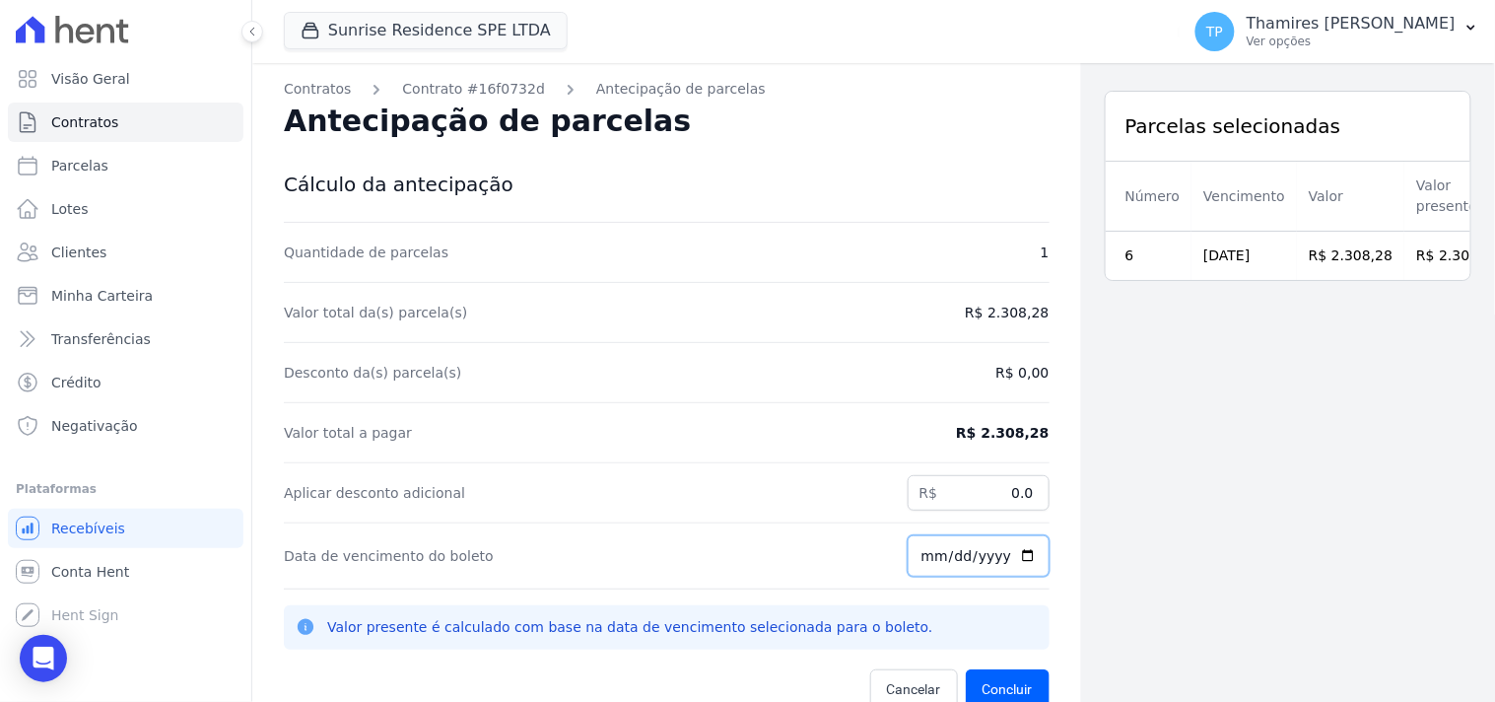
click at [918, 559] on input "[DATE]" at bounding box center [979, 555] width 142 height 41
type input "[DATE]"
click at [960, 583] on div "Data de vencimento do boleto [DATE]" at bounding box center [667, 556] width 766 height 66
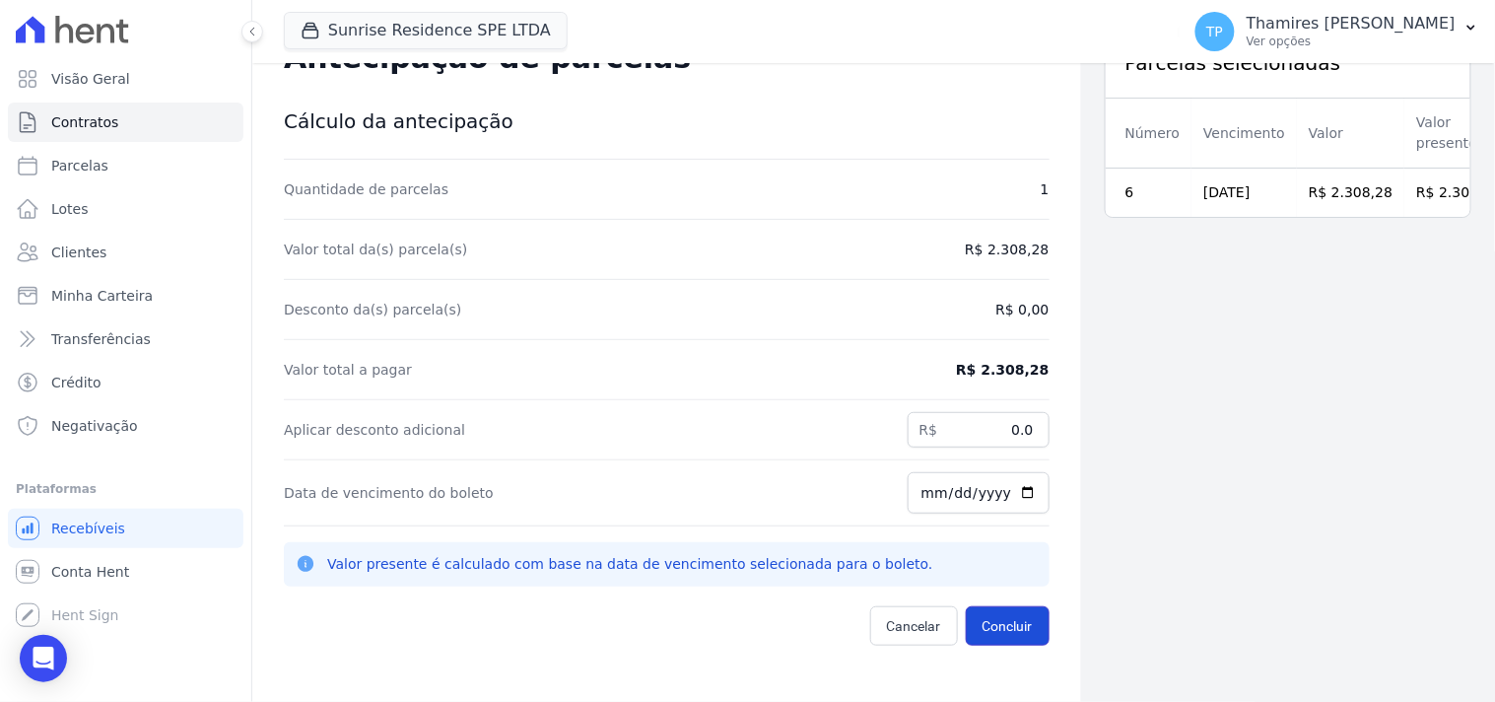
click at [1013, 626] on button "Concluir" at bounding box center [1008, 625] width 84 height 39
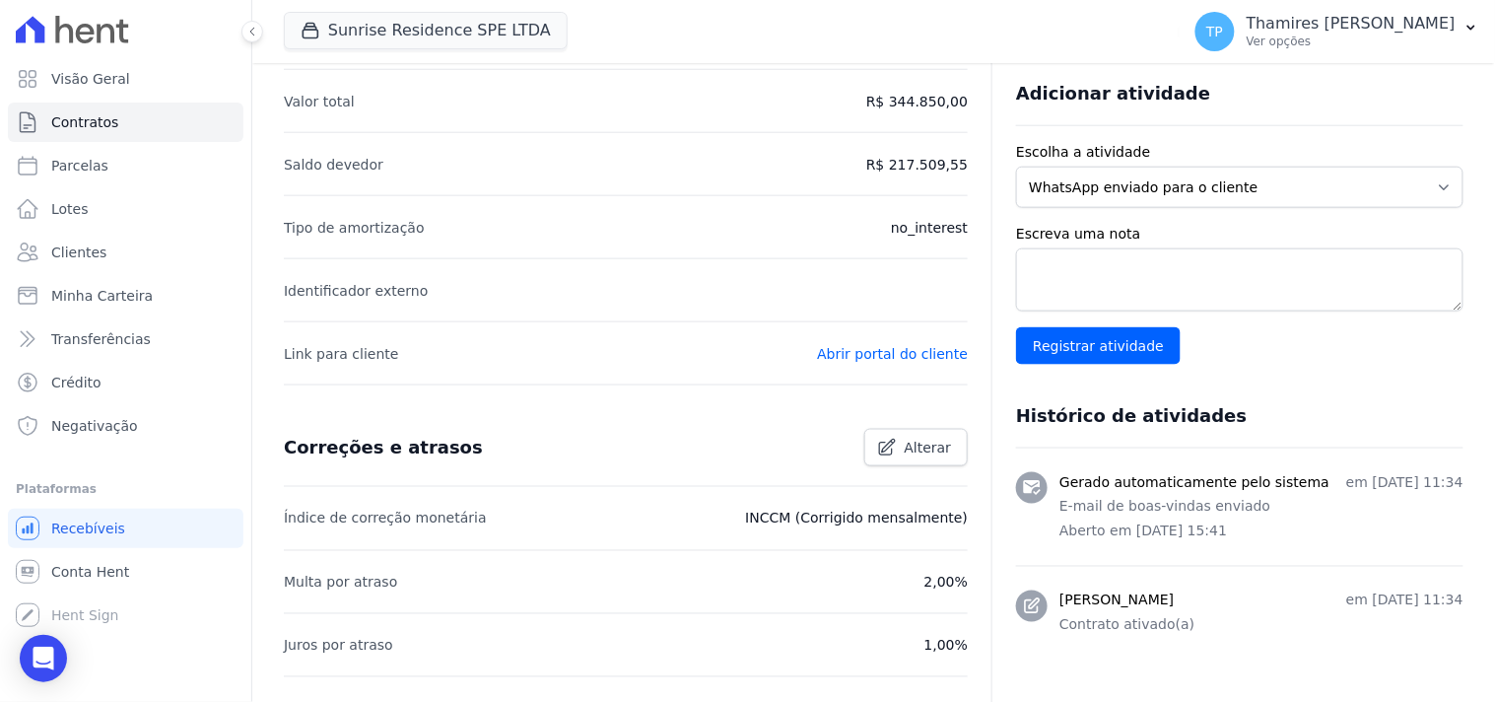
scroll to position [79, 0]
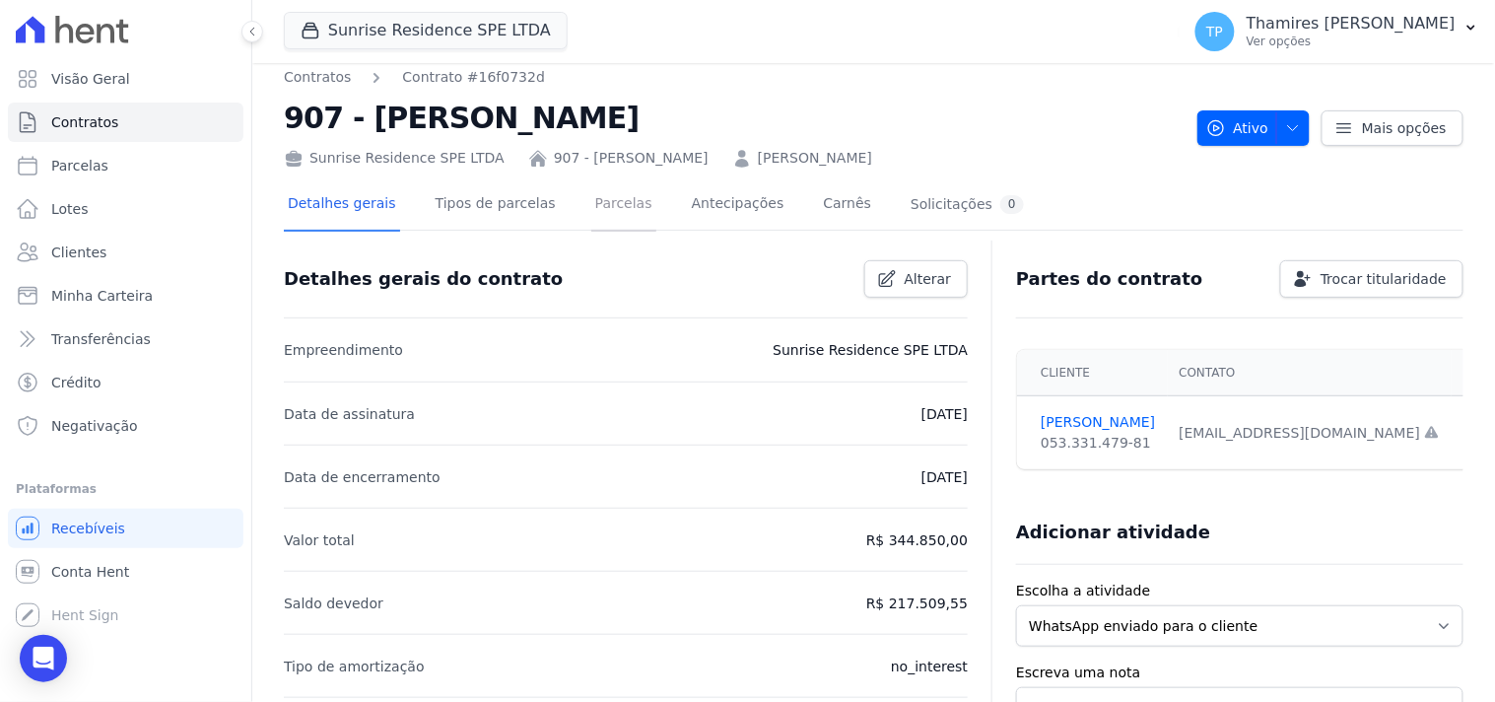
click at [591, 200] on link "Parcelas" at bounding box center [623, 205] width 65 height 52
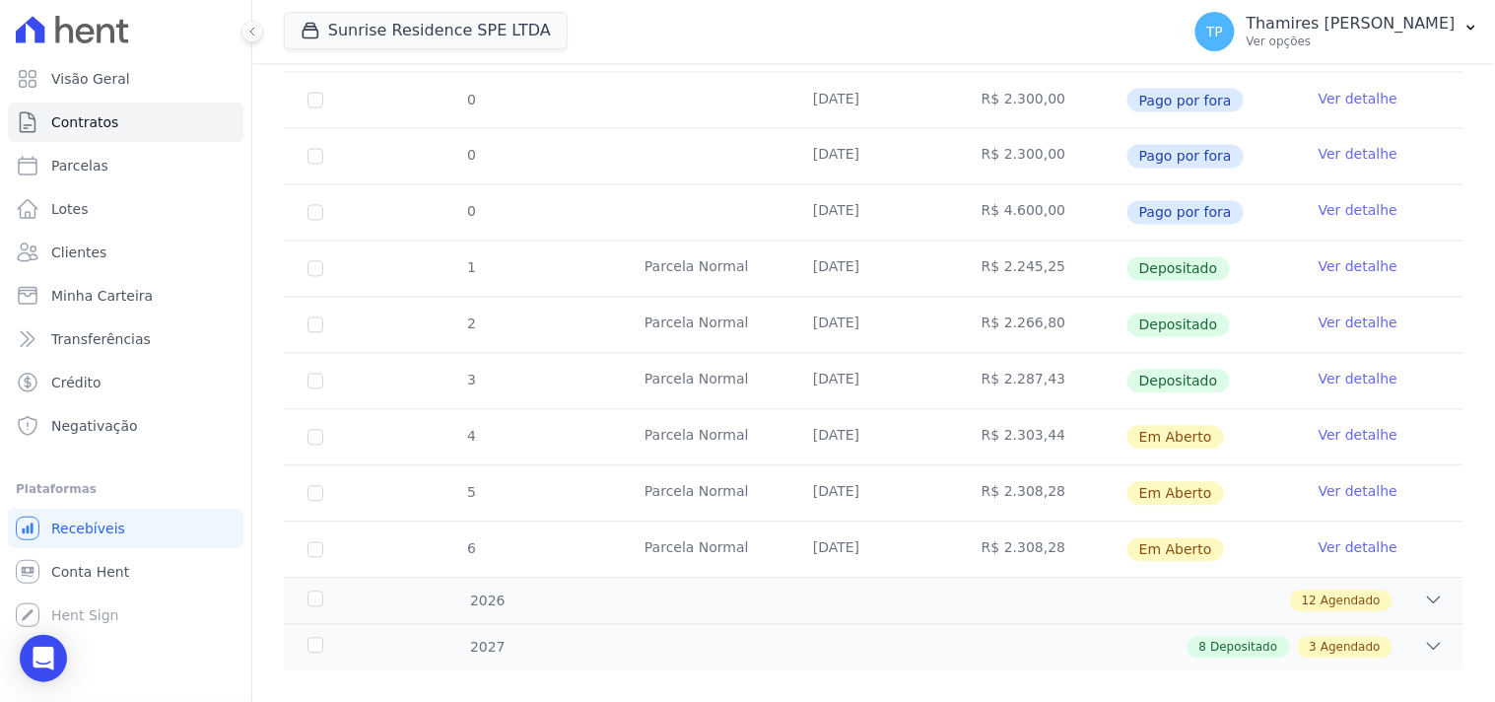
scroll to position [933, 0]
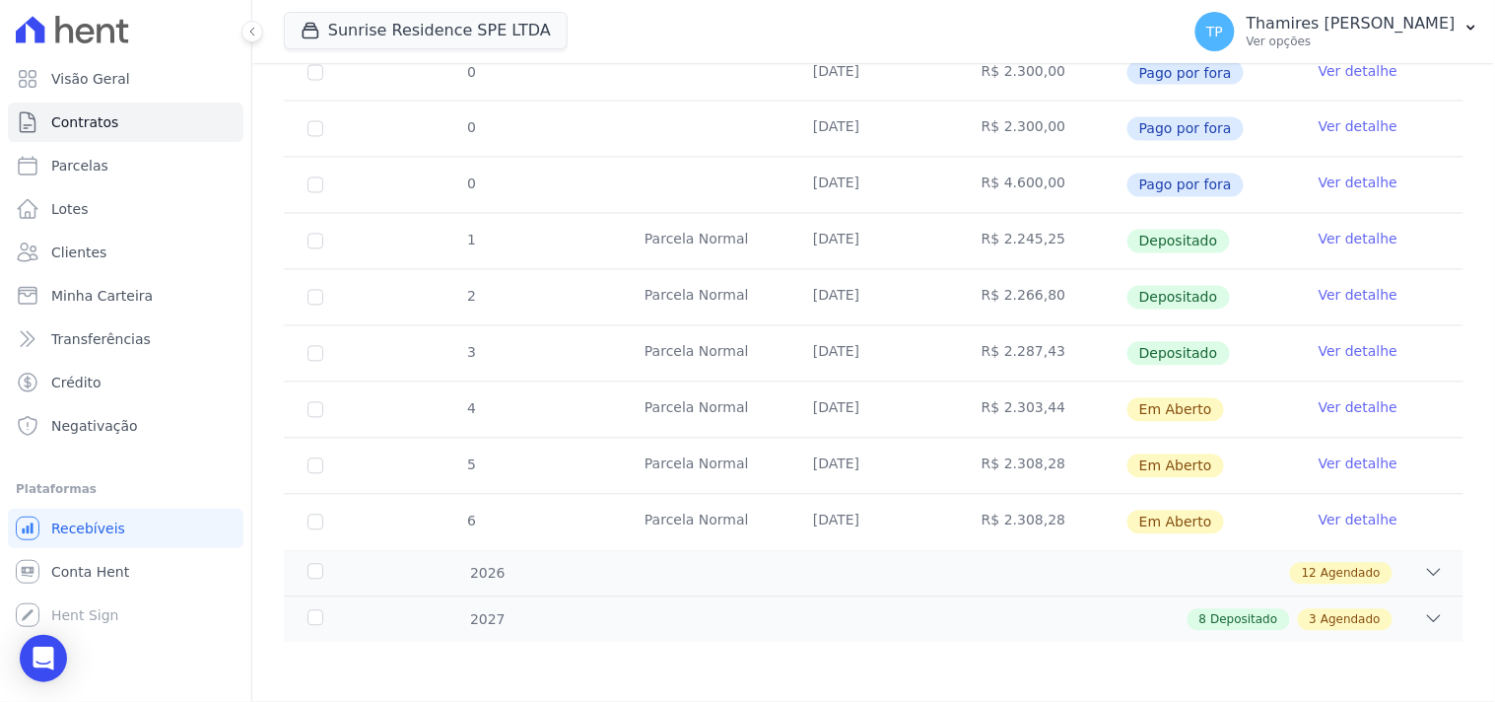
click at [323, 410] on td "4" at bounding box center [315, 409] width 63 height 55
click at [312, 459] on input "checkbox" at bounding box center [316, 466] width 16 height 16
checkbox input "true"
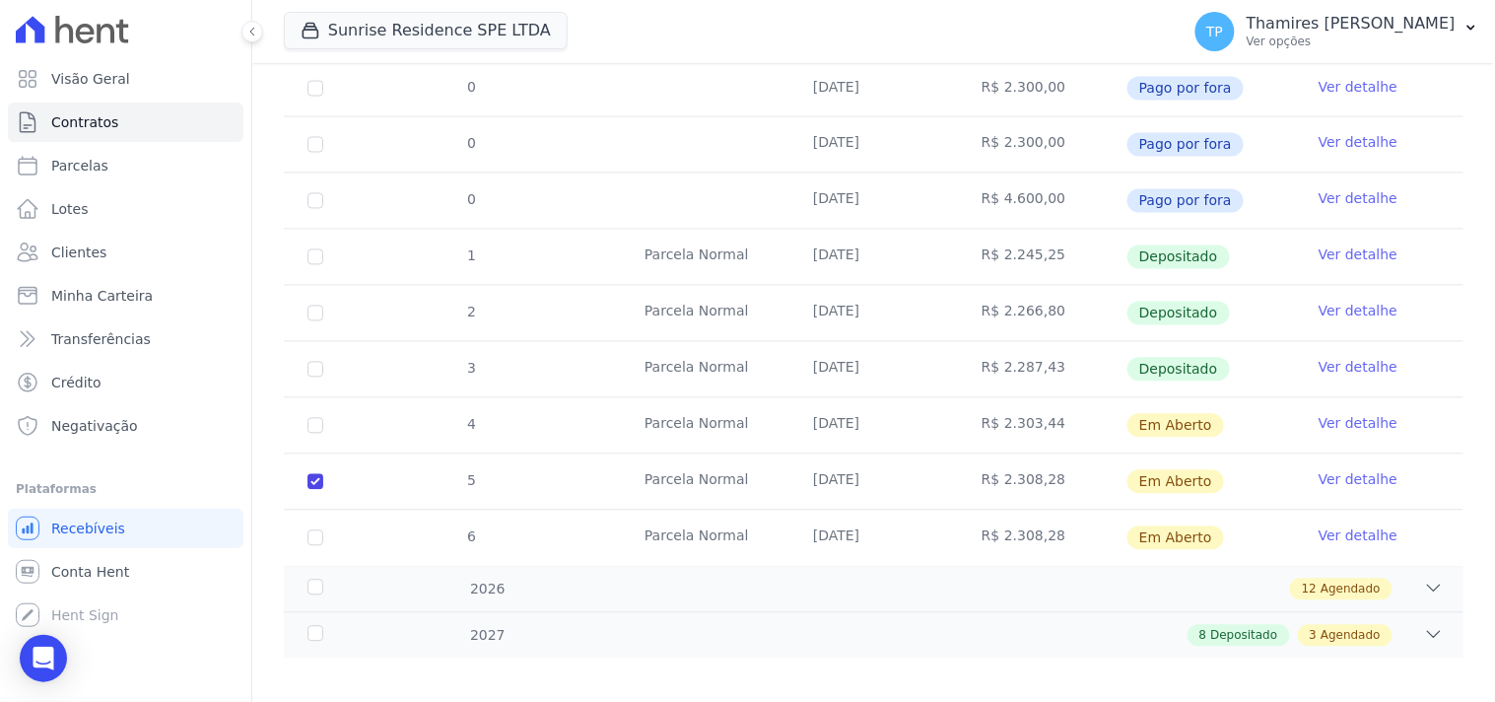
click at [311, 422] on td "4" at bounding box center [315, 425] width 63 height 55
click at [309, 454] on td "5" at bounding box center [315, 481] width 63 height 55
click at [320, 474] on input "checkbox" at bounding box center [316, 482] width 16 height 16
checkbox input "false"
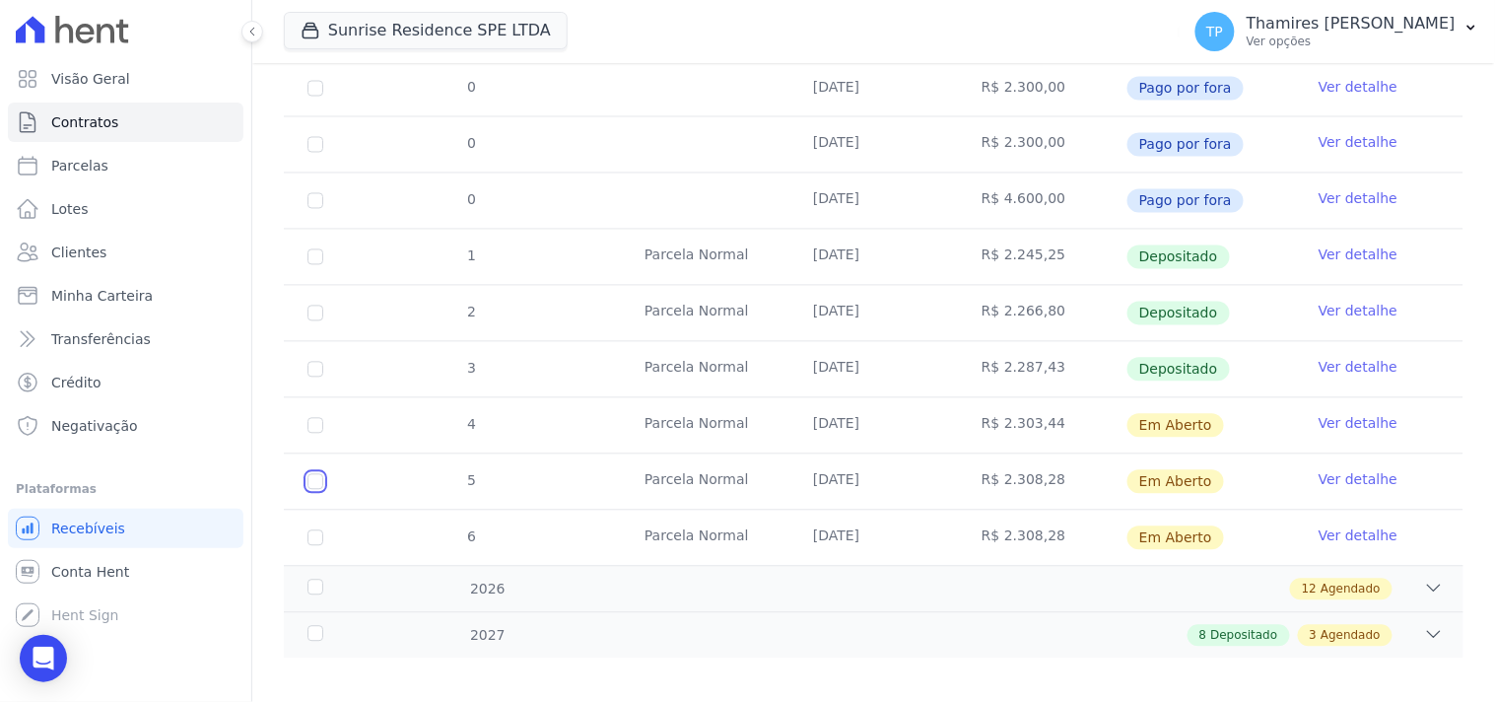
checkbox input "false"
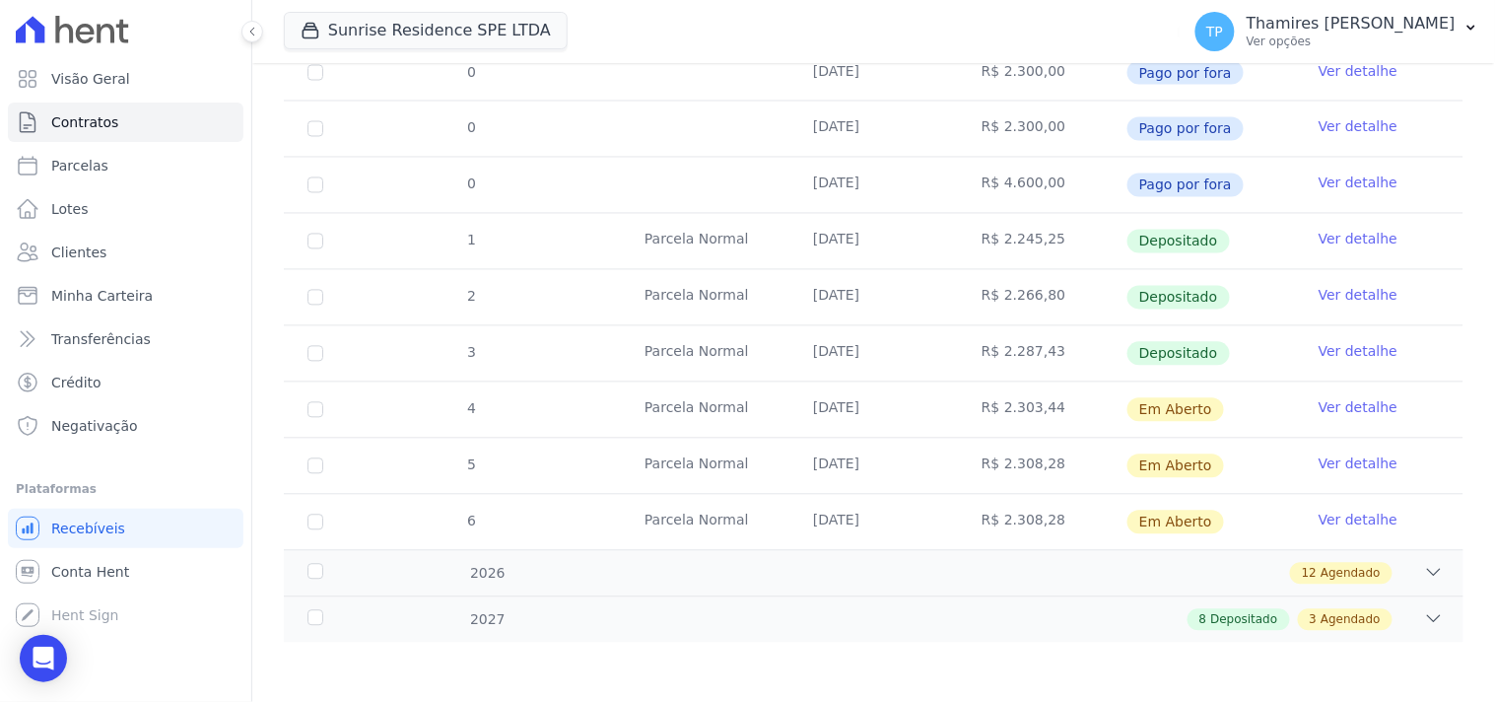
click at [1328, 406] on link "Ver detalhe" at bounding box center [1358, 408] width 79 height 20
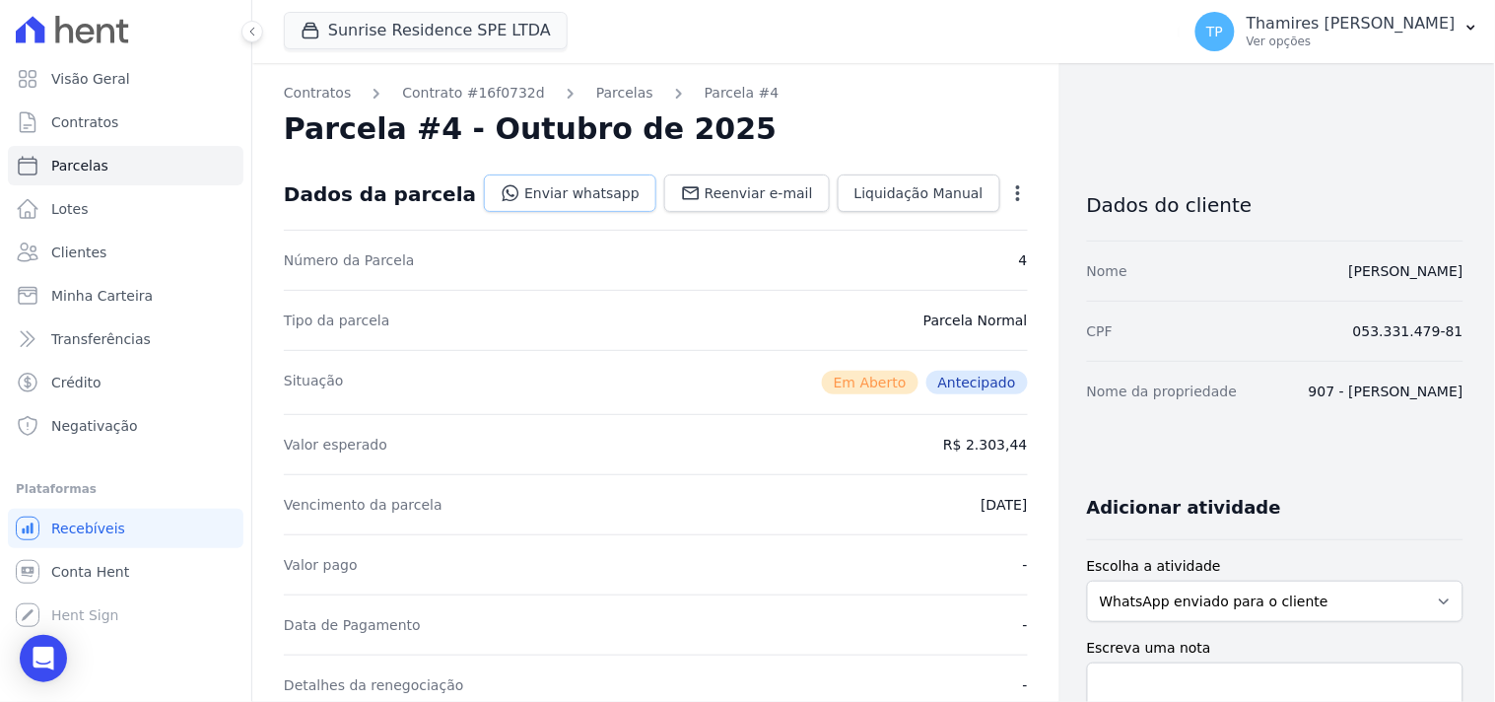
click at [624, 191] on link "Enviar whatsapp" at bounding box center [570, 192] width 173 height 37
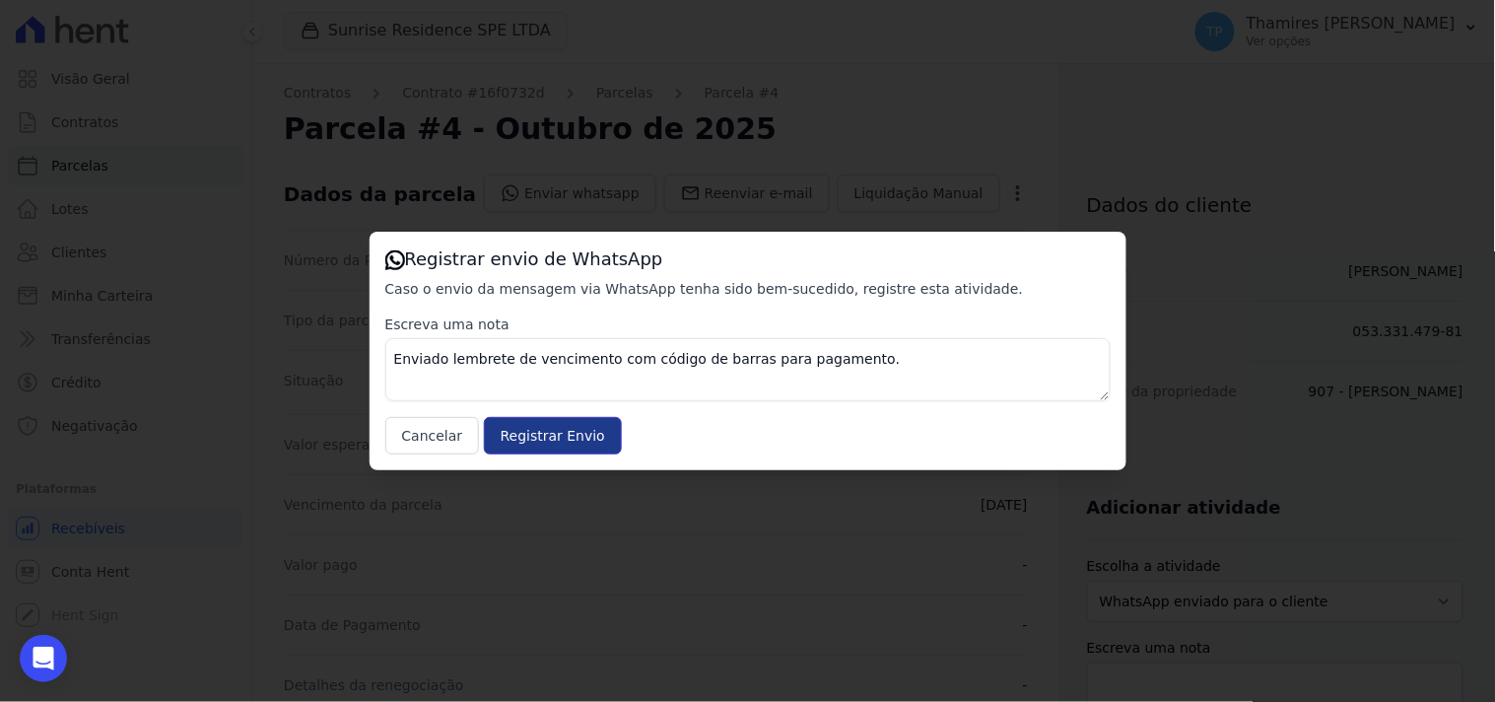
click at [552, 438] on input "Registrar Envio" at bounding box center [553, 435] width 138 height 37
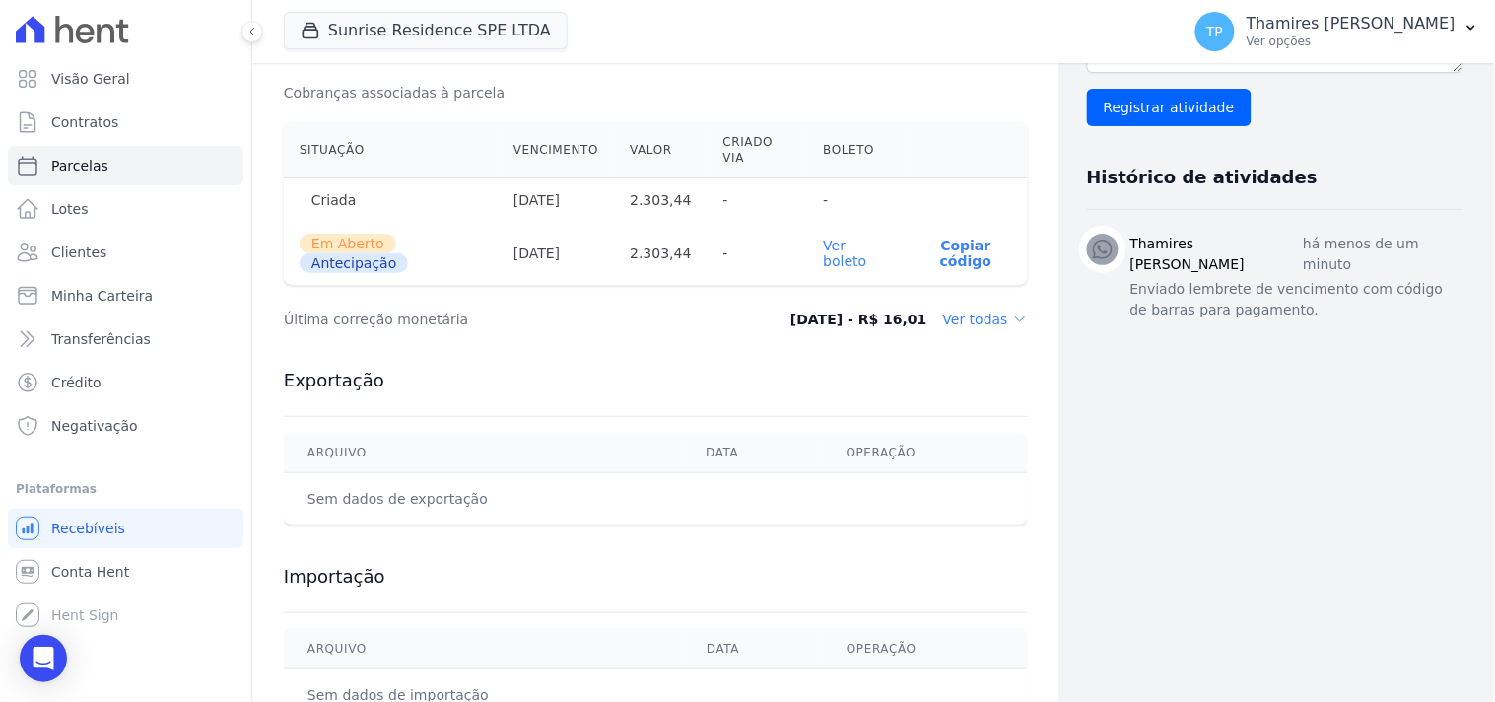
scroll to position [619, 0]
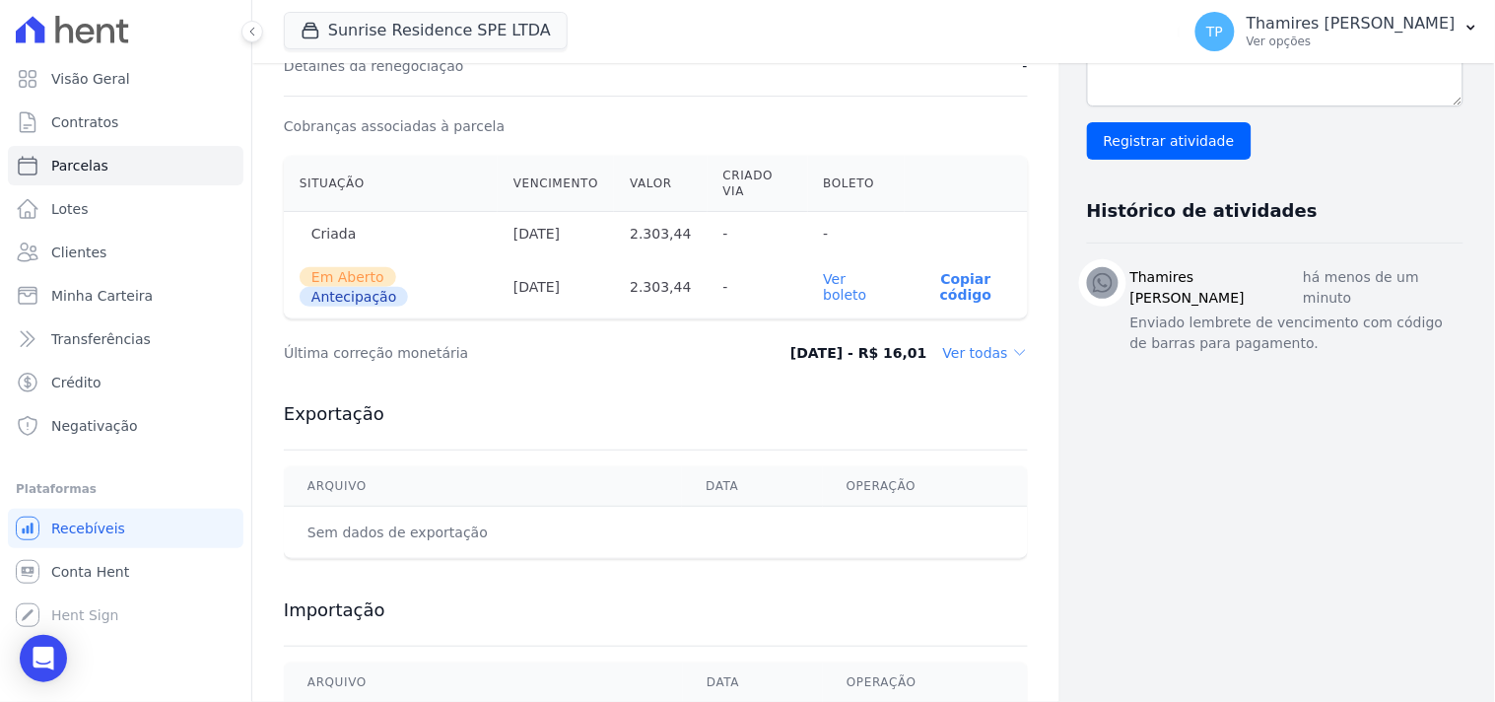
click at [826, 301] on link "Ver boleto" at bounding box center [845, 287] width 43 height 32
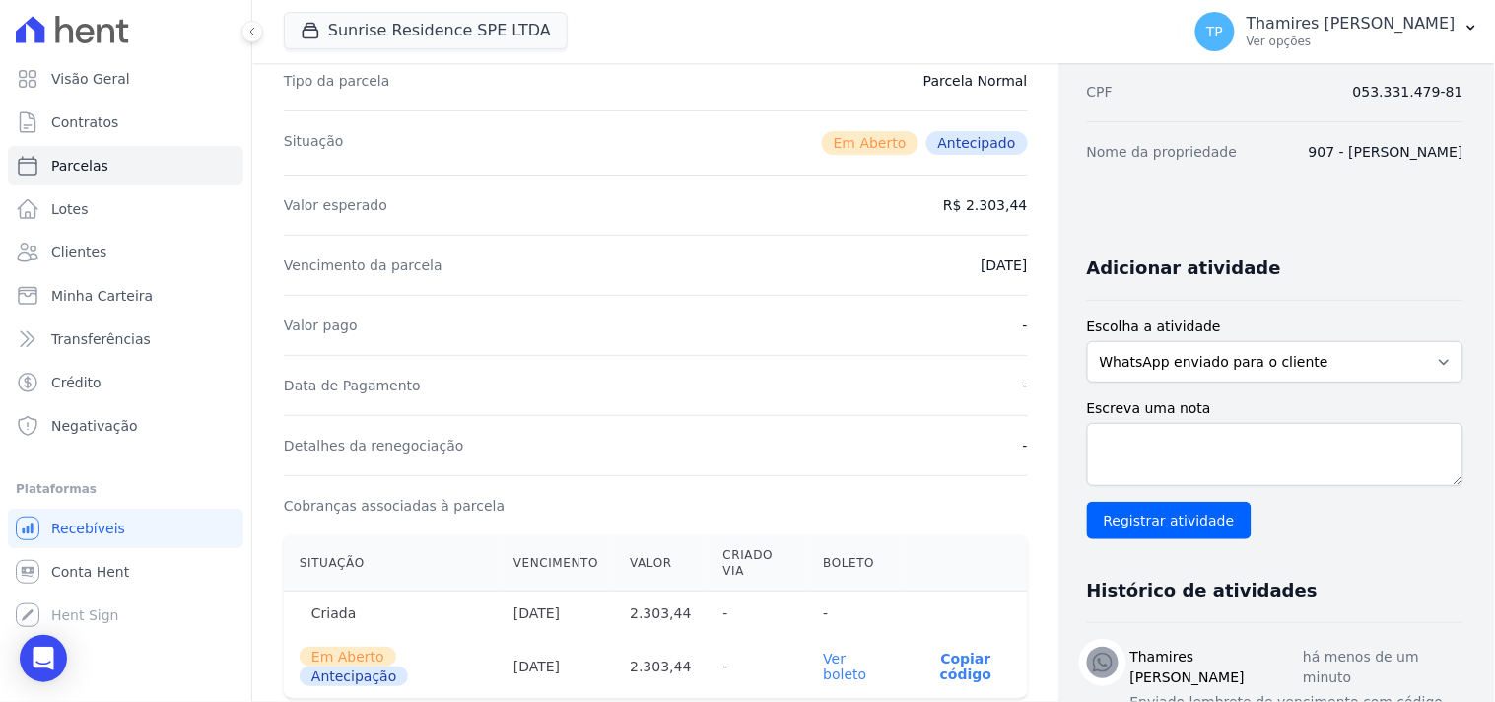
scroll to position [0, 0]
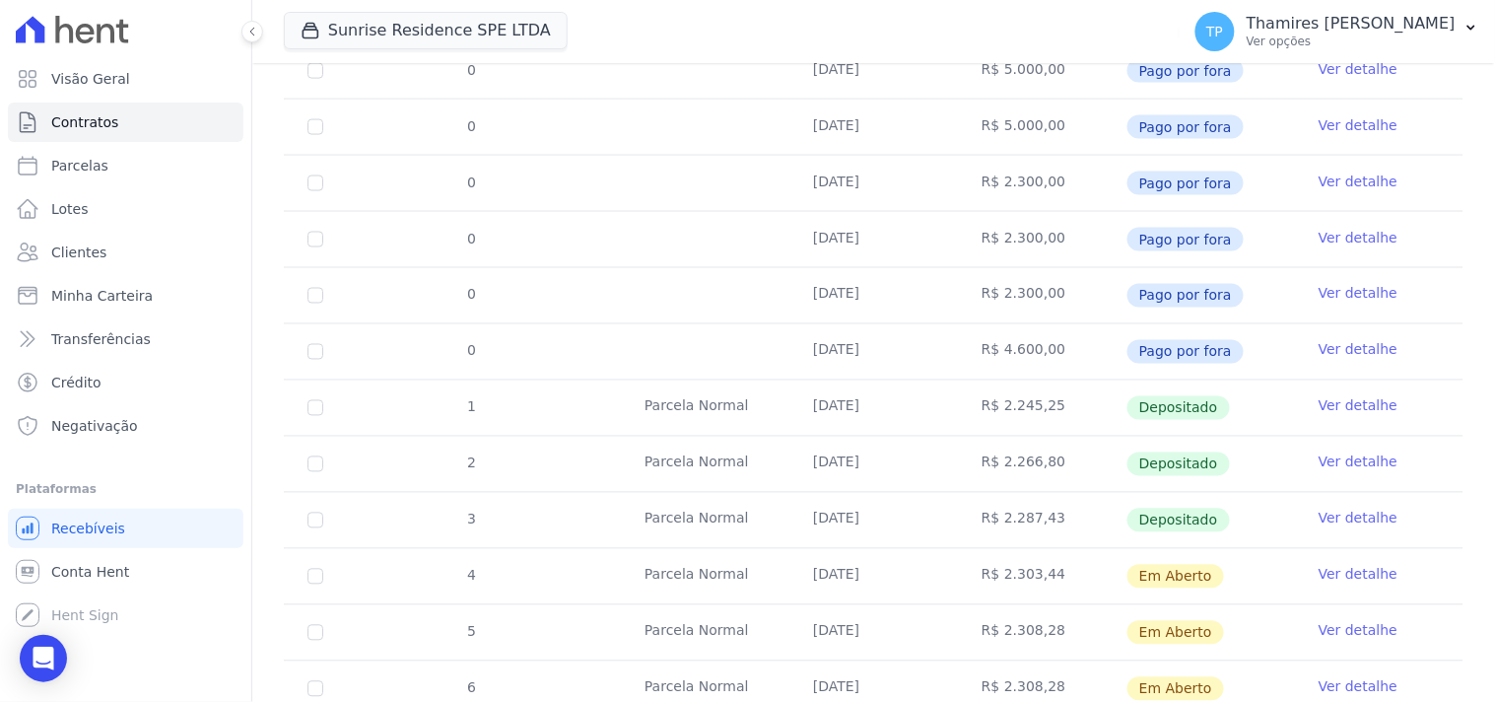
scroll to position [875, 0]
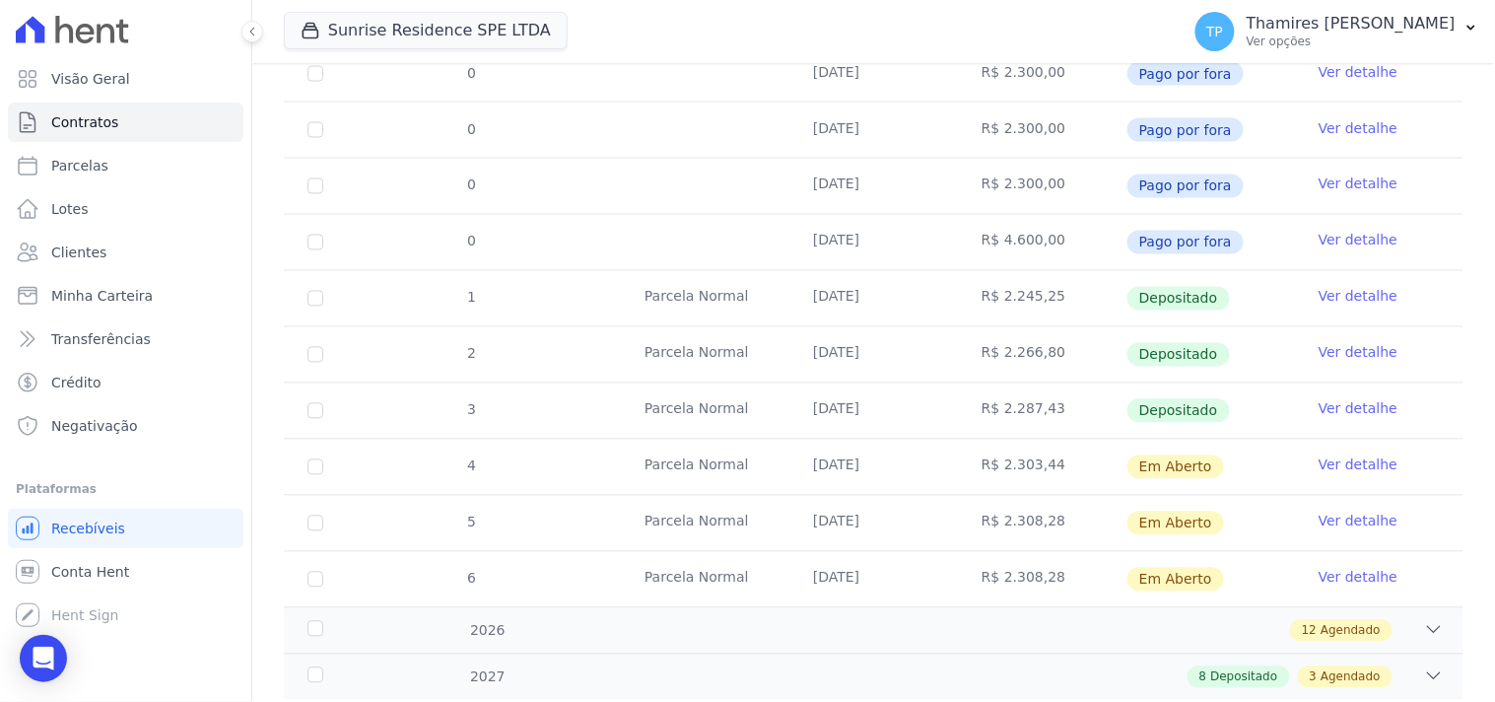
click at [1321, 523] on link "Ver detalhe" at bounding box center [1358, 522] width 79 height 20
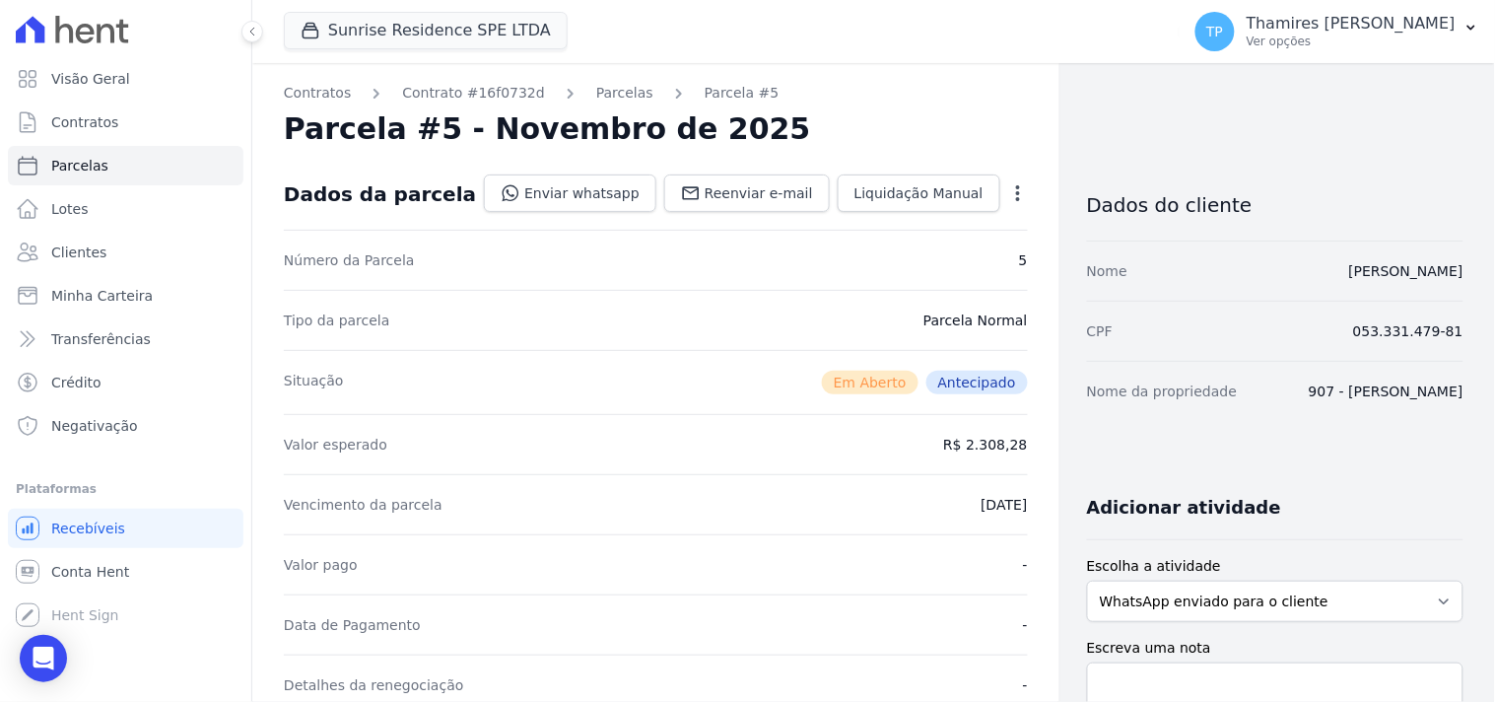
scroll to position [438, 0]
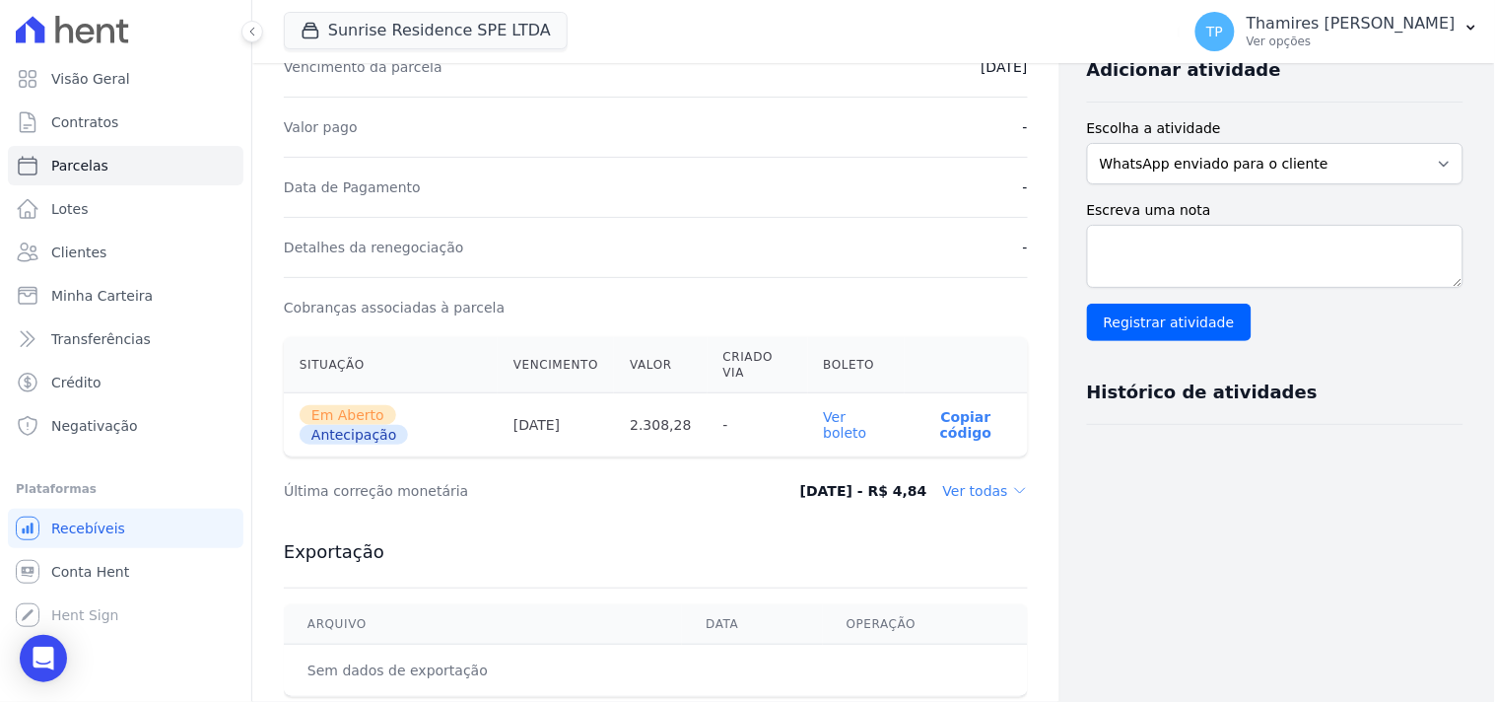
click at [841, 436] on link "Ver boleto" at bounding box center [845, 425] width 43 height 32
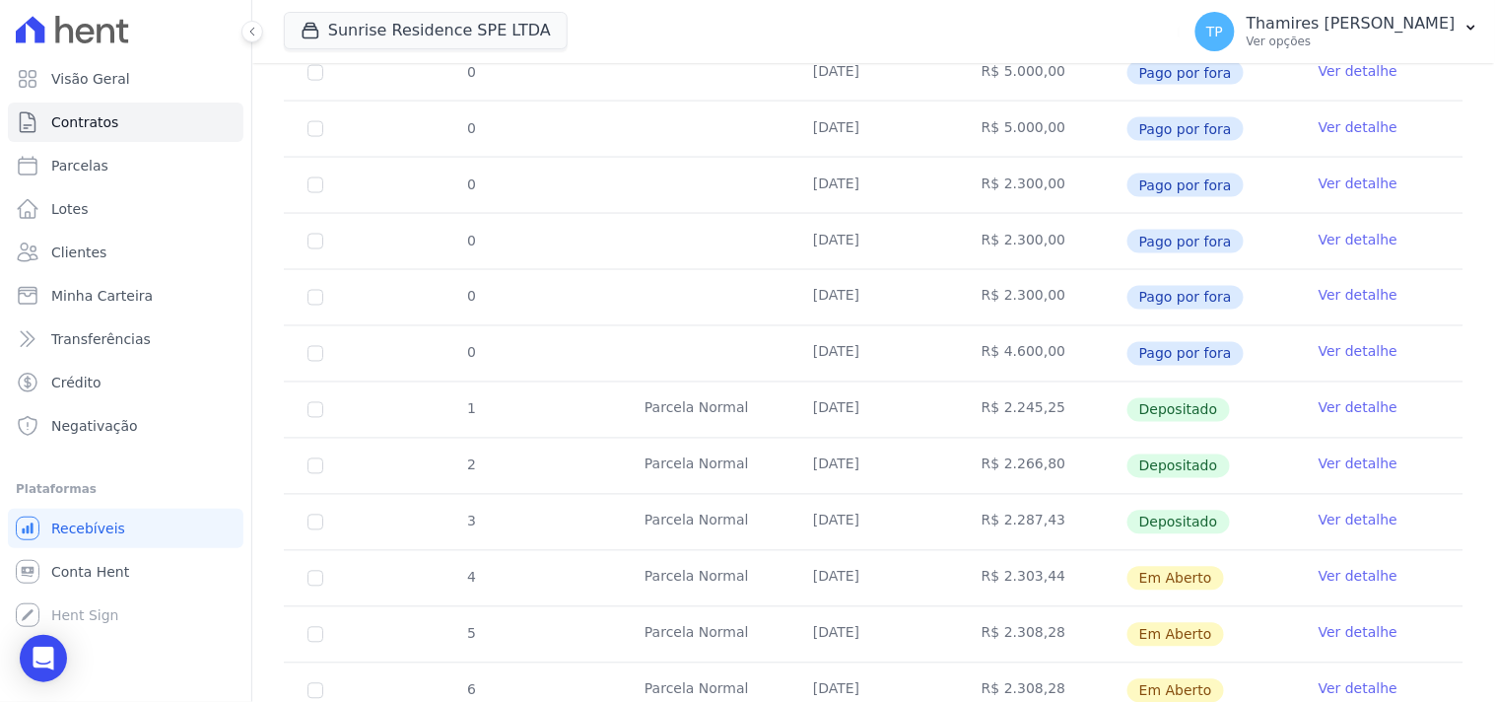
scroll to position [933, 0]
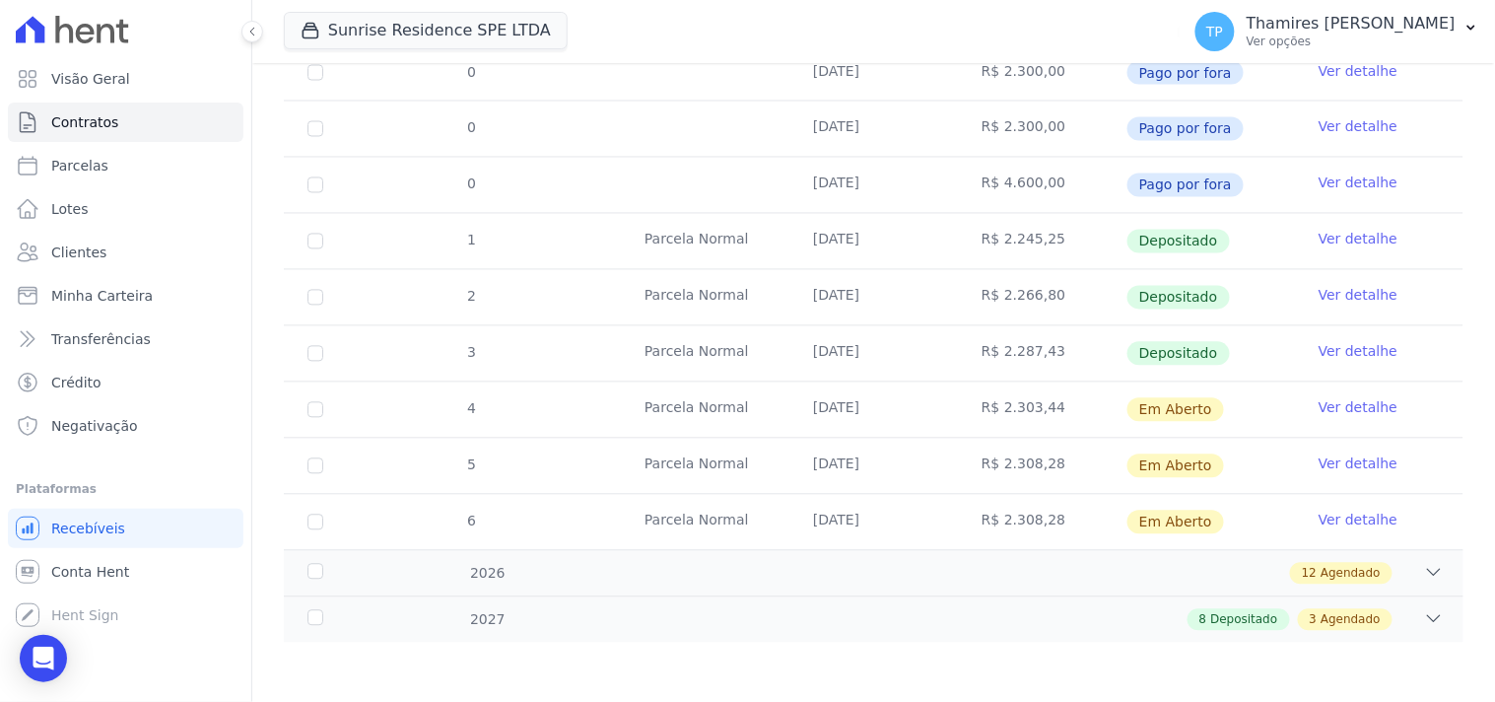
click at [1370, 522] on link "Ver detalhe" at bounding box center [1358, 521] width 79 height 20
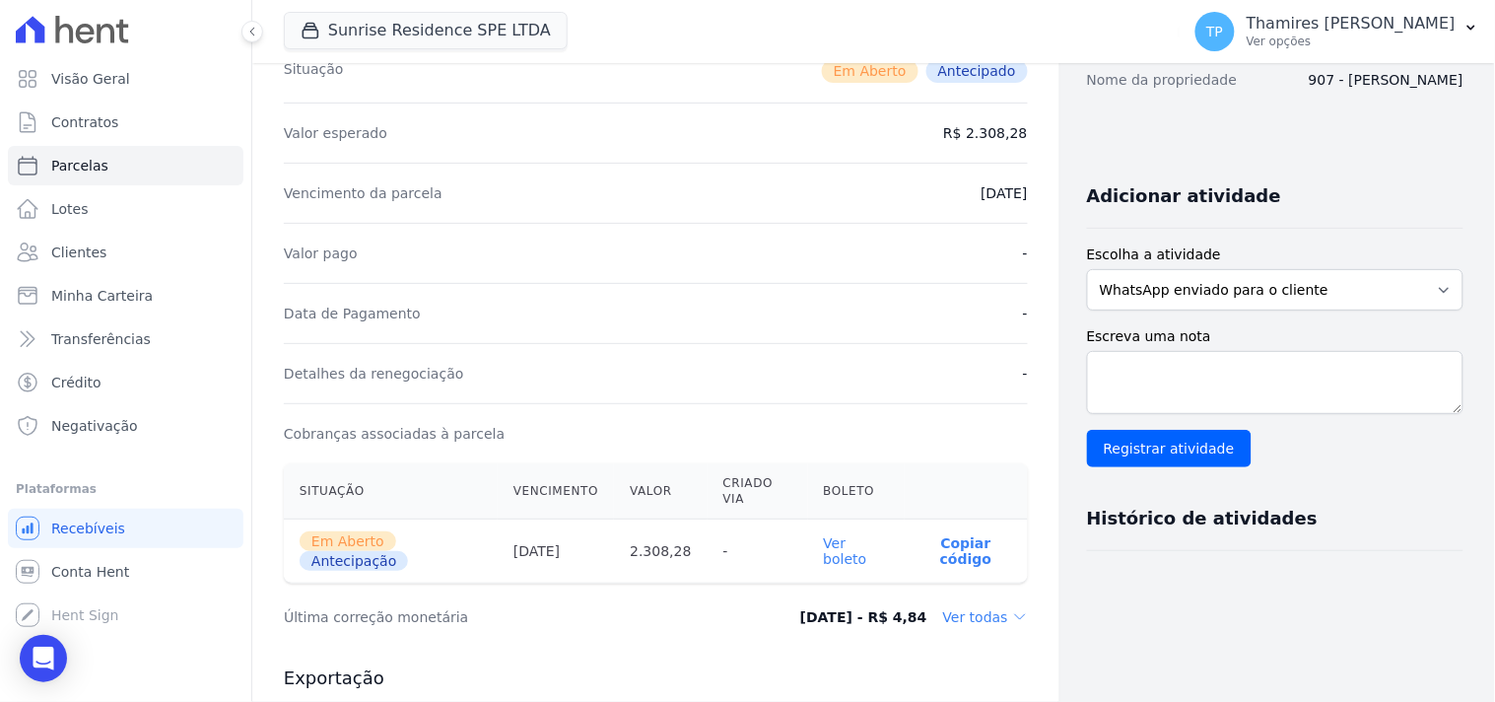
scroll to position [547, 0]
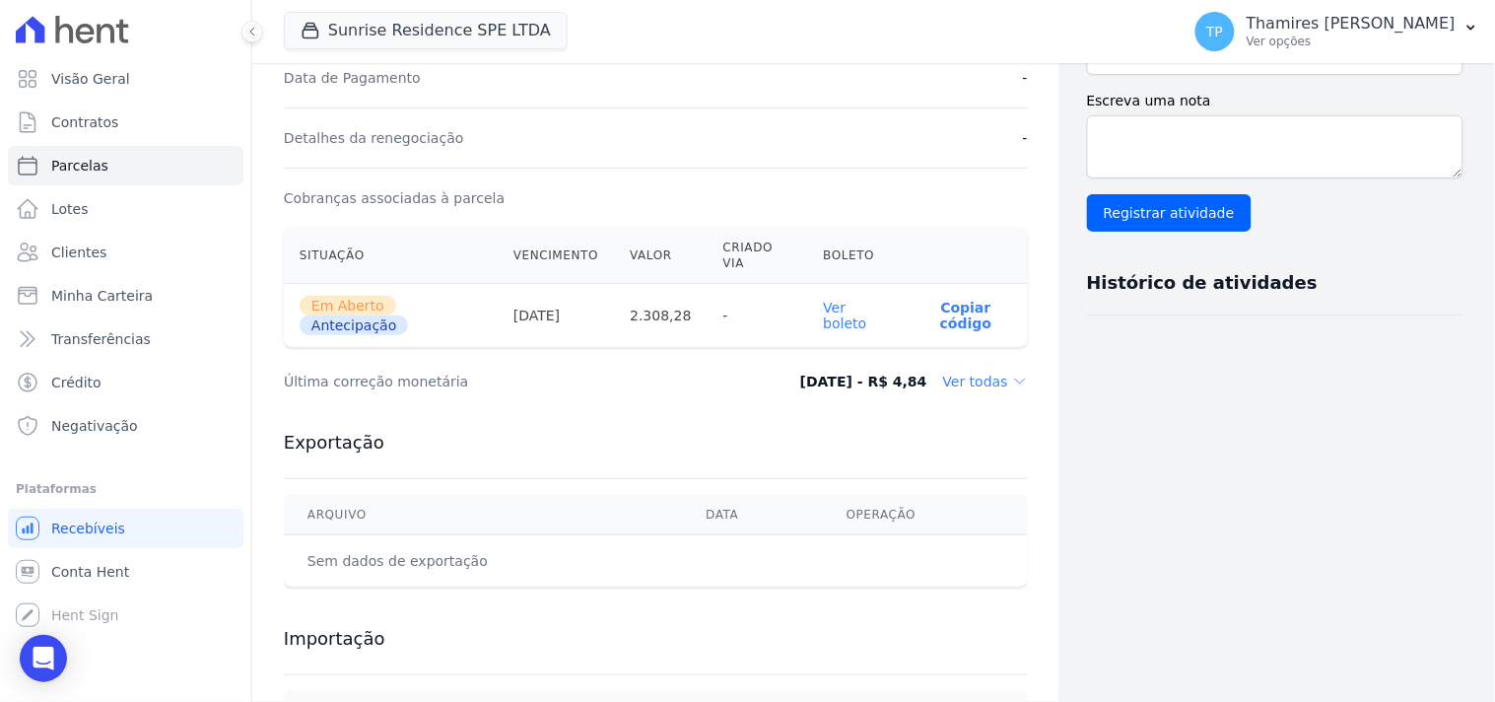
click at [828, 318] on link "Ver boleto" at bounding box center [845, 316] width 43 height 32
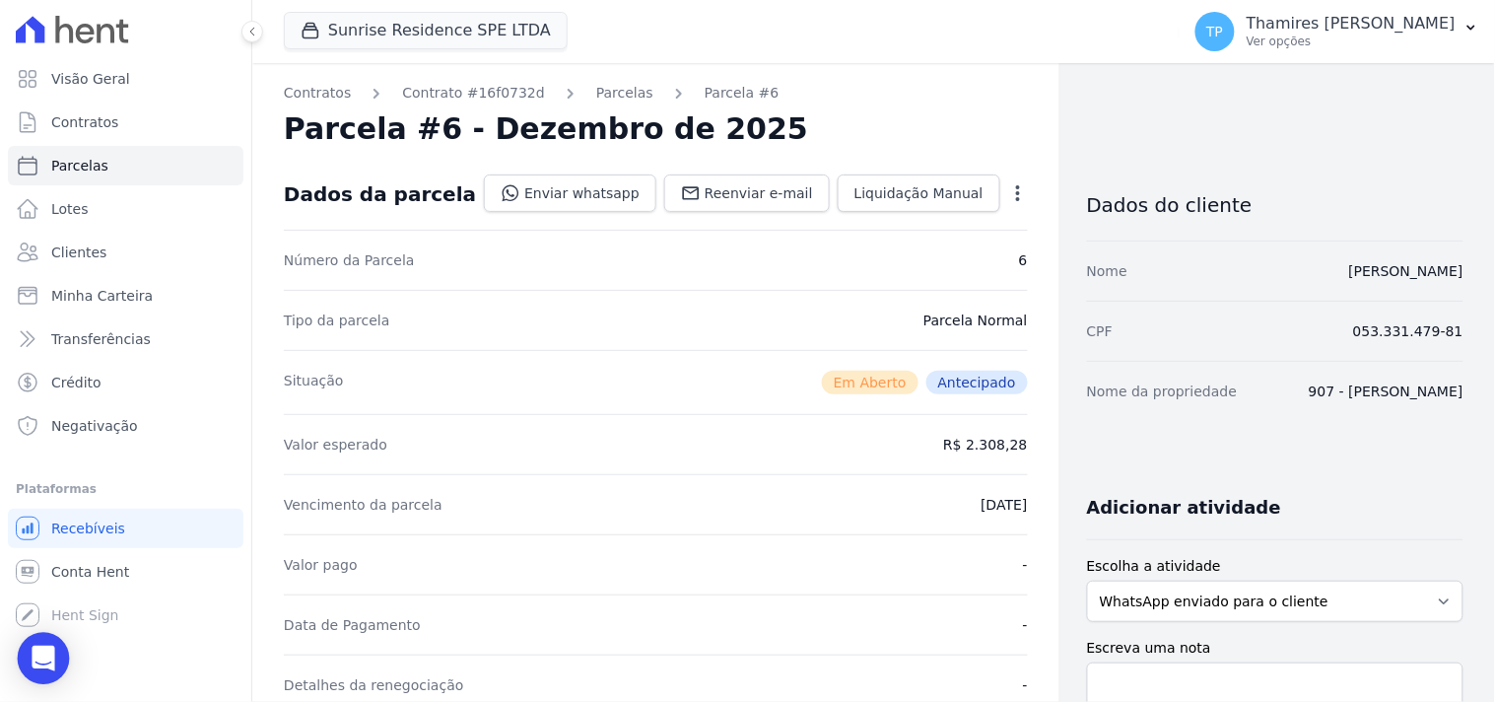
click at [59, 656] on div "Open Intercom Messenger" at bounding box center [44, 659] width 52 height 52
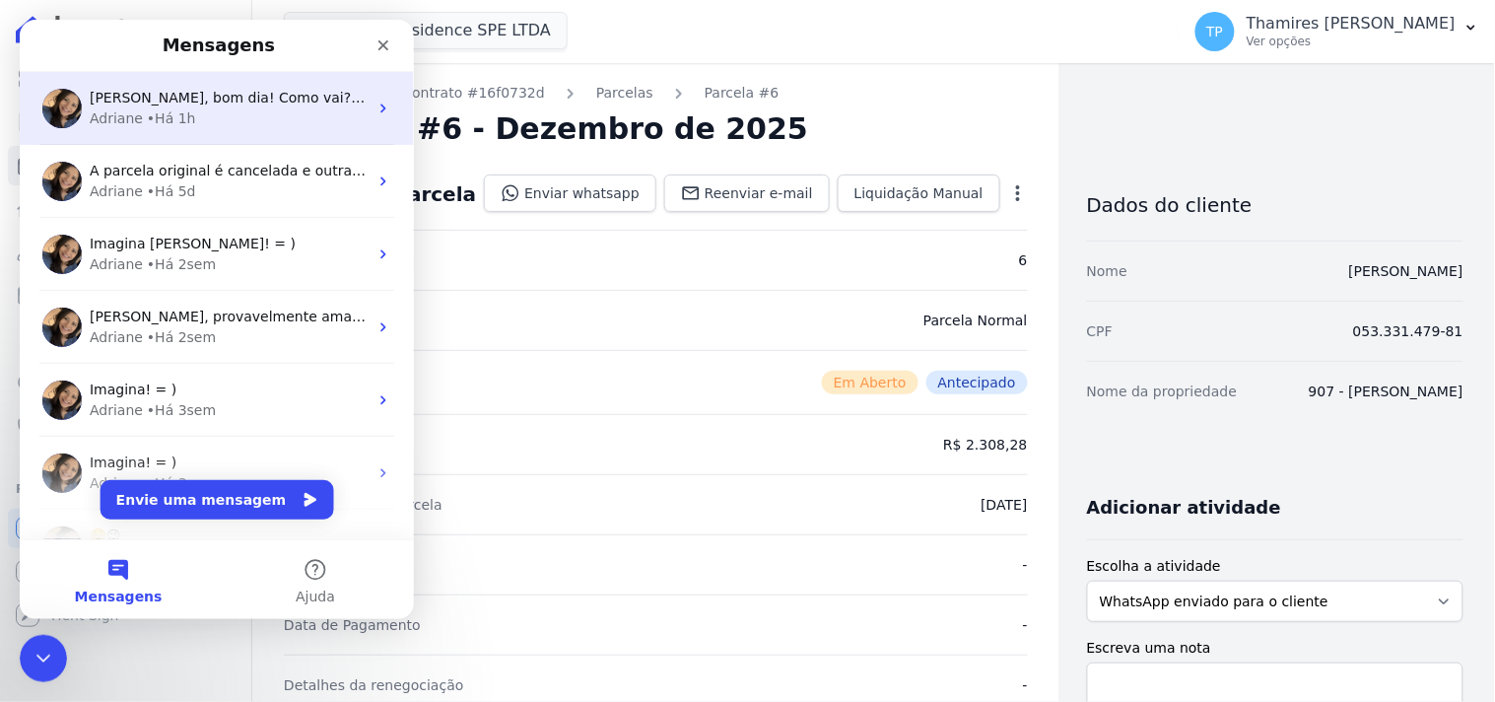
click at [211, 80] on div "[PERSON_NAME], bom dia! Como vai?? Thamires, é possível realizar a antecipação …" at bounding box center [216, 107] width 394 height 73
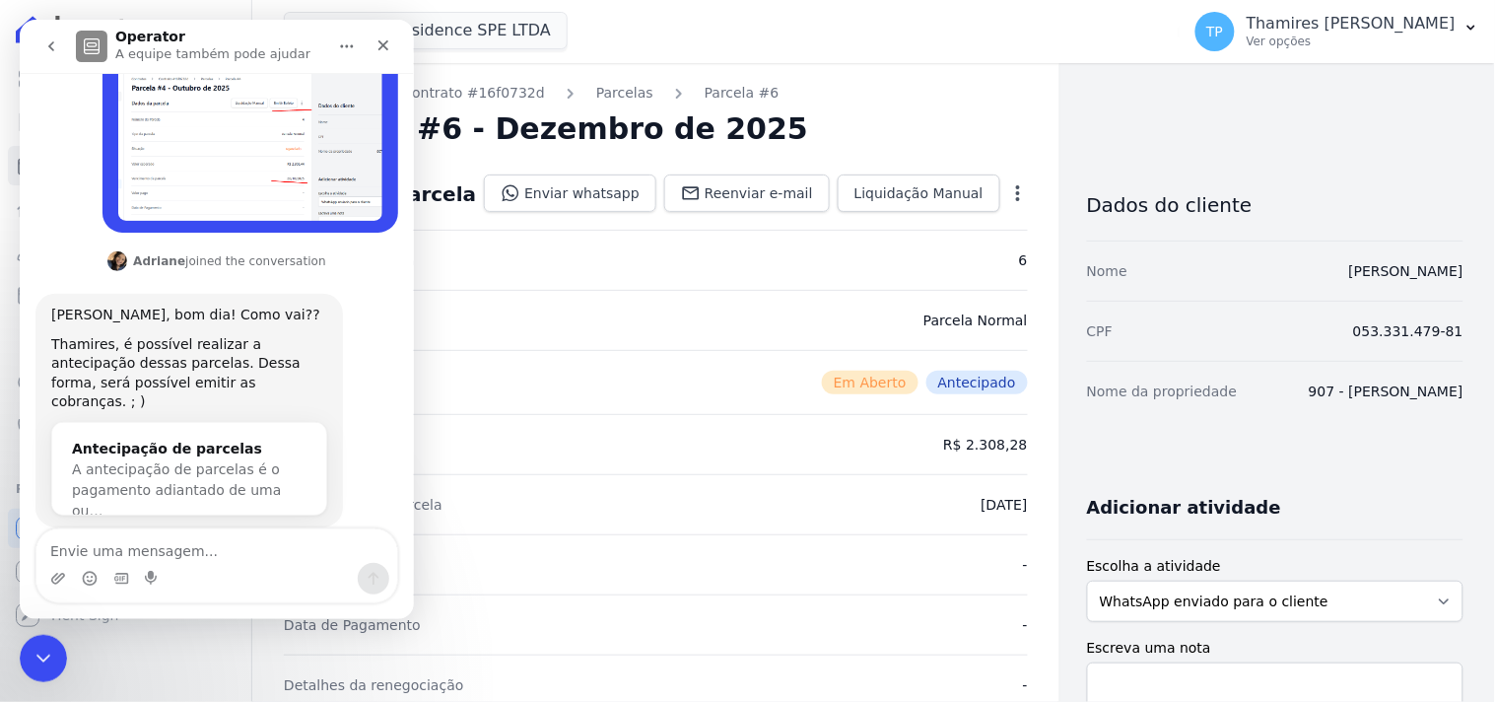
scroll to position [535, 0]
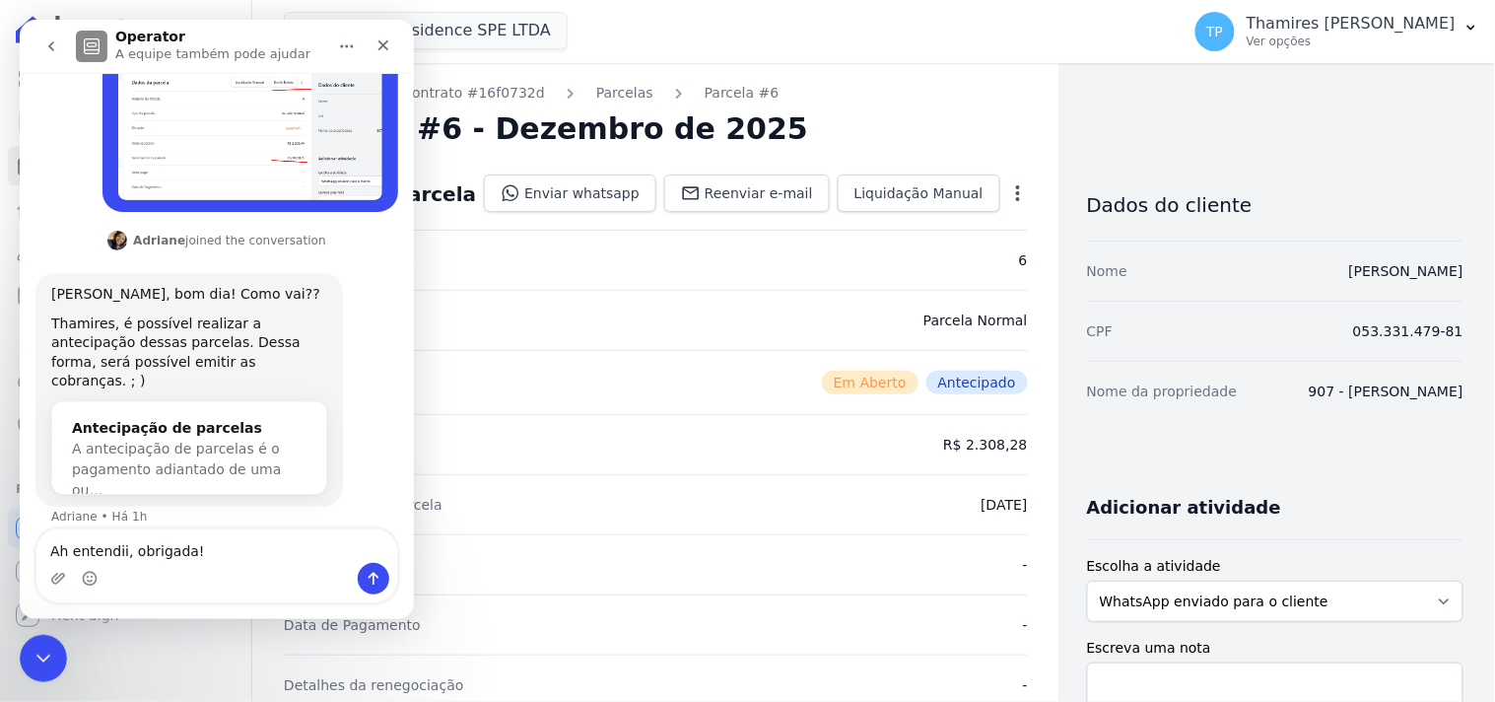
type textarea "Ah entendii, obrigada!"
click at [375, 563] on button "Enviar uma mensagem" at bounding box center [373, 578] width 32 height 32
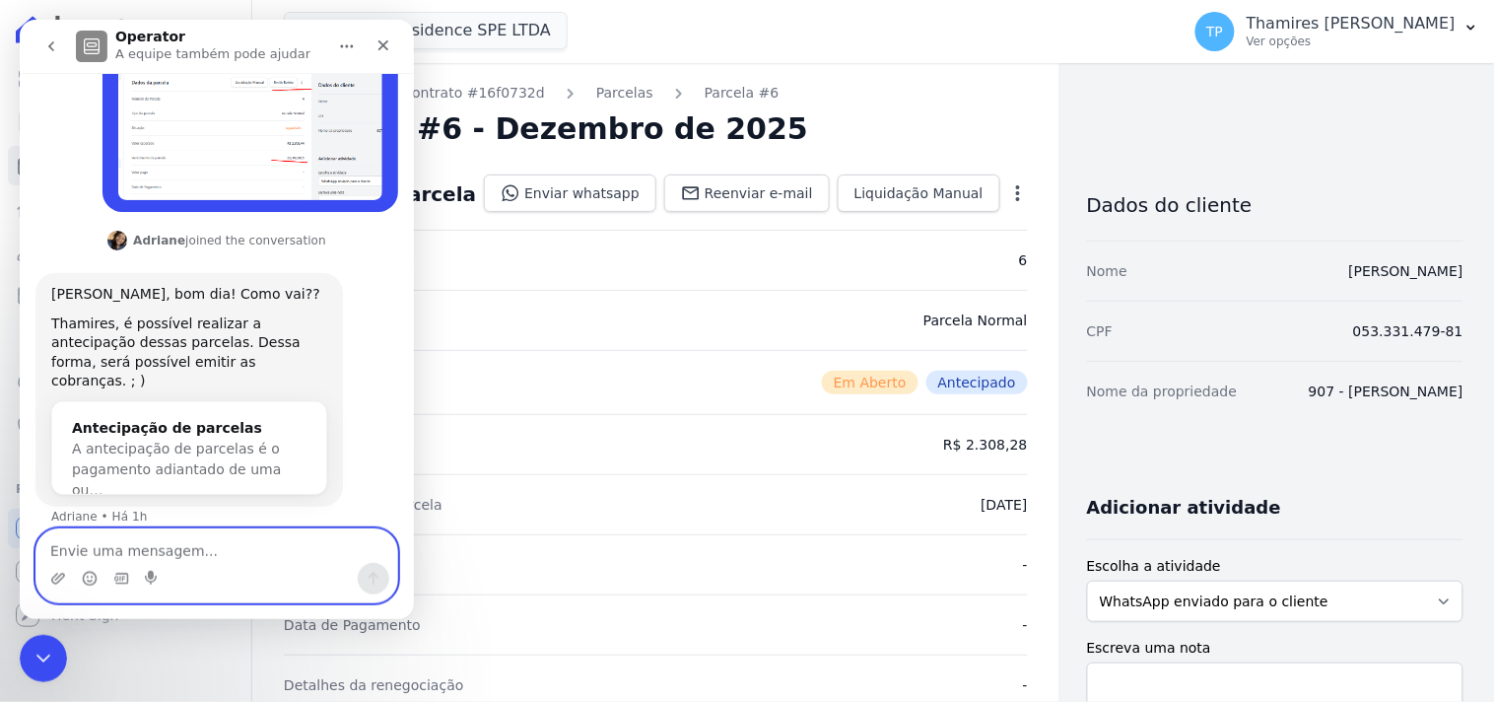
scroll to position [593, 0]
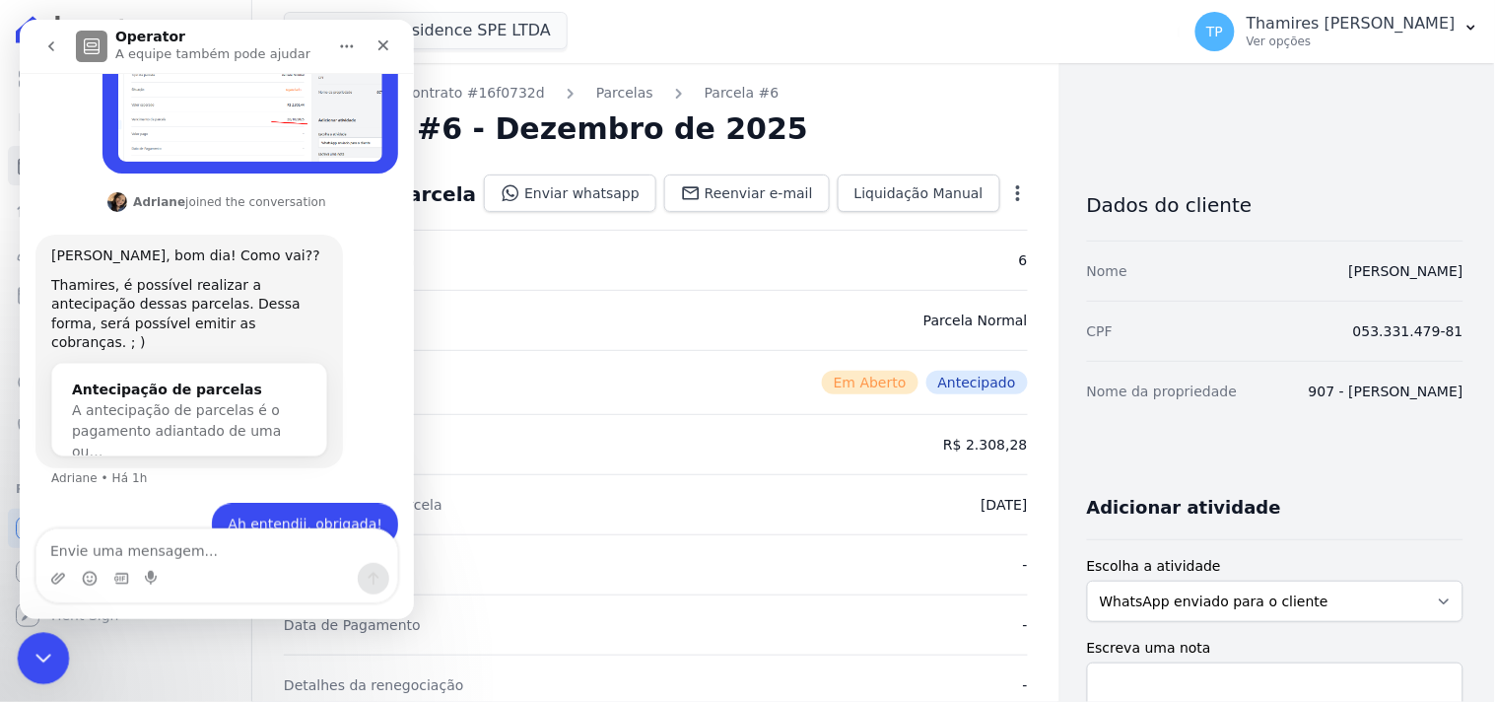
click at [41, 651] on icon "Encerramento do Messenger da Intercom" at bounding box center [41, 656] width 24 height 24
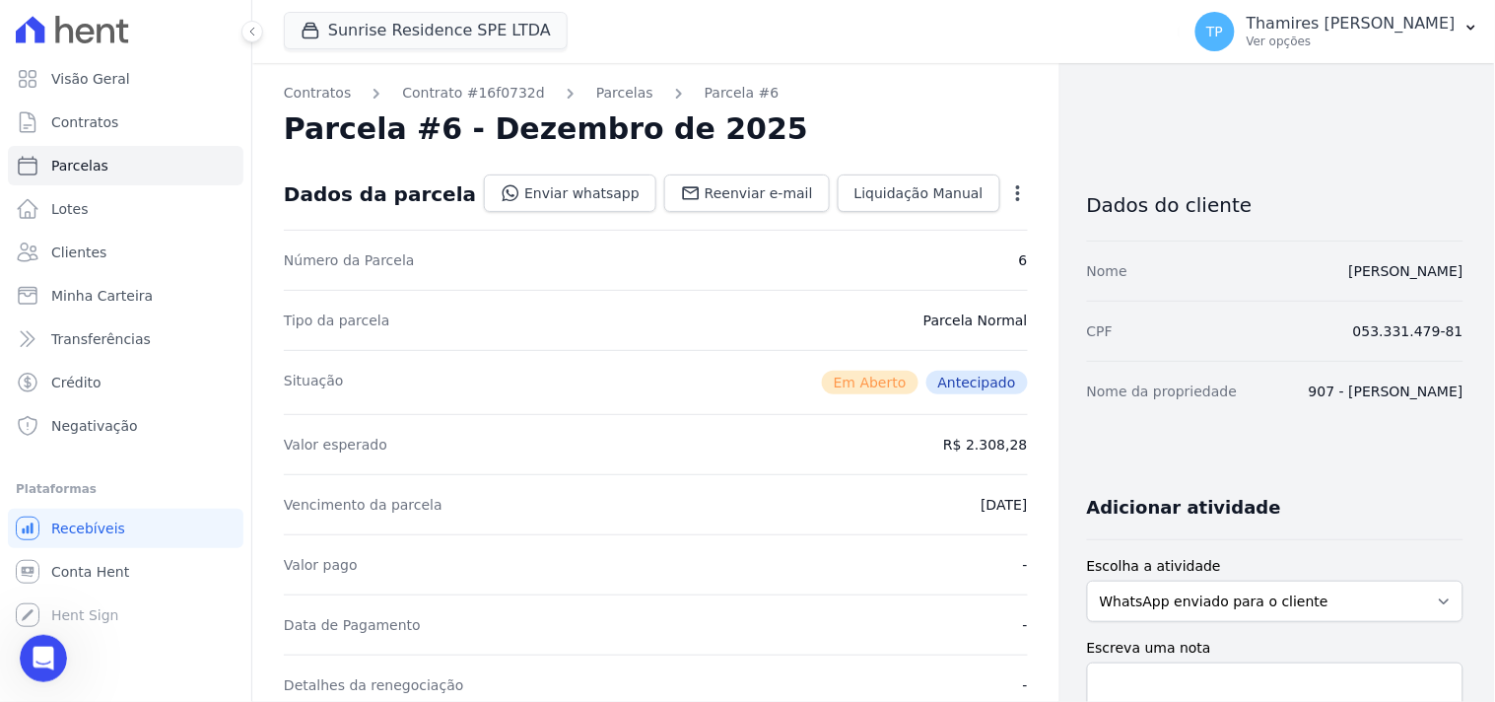
scroll to position [613, 0]
